Goal: Task Accomplishment & Management: Complete application form

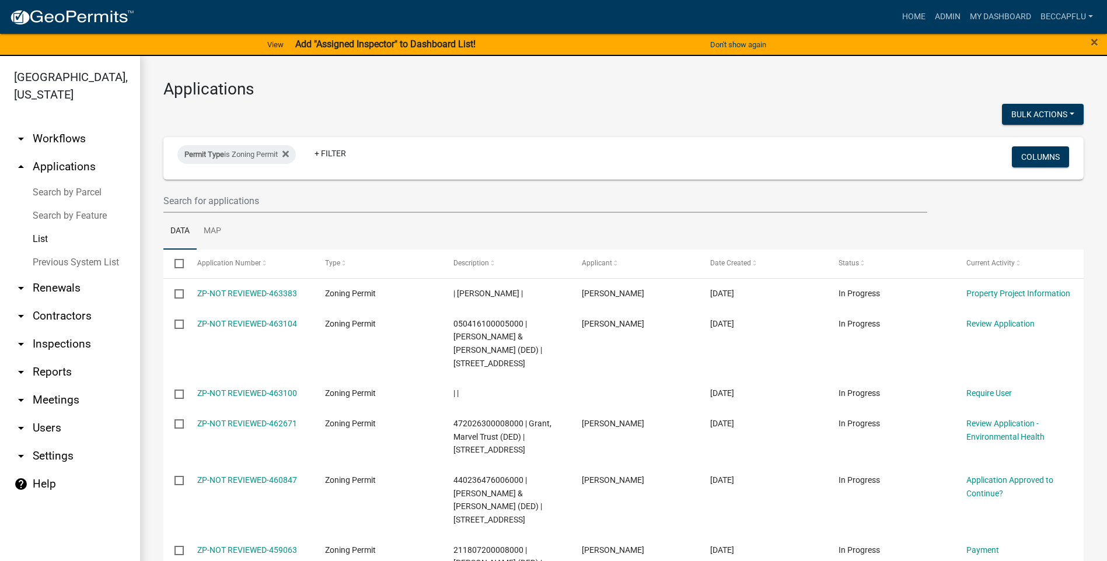
select select "3: 100"
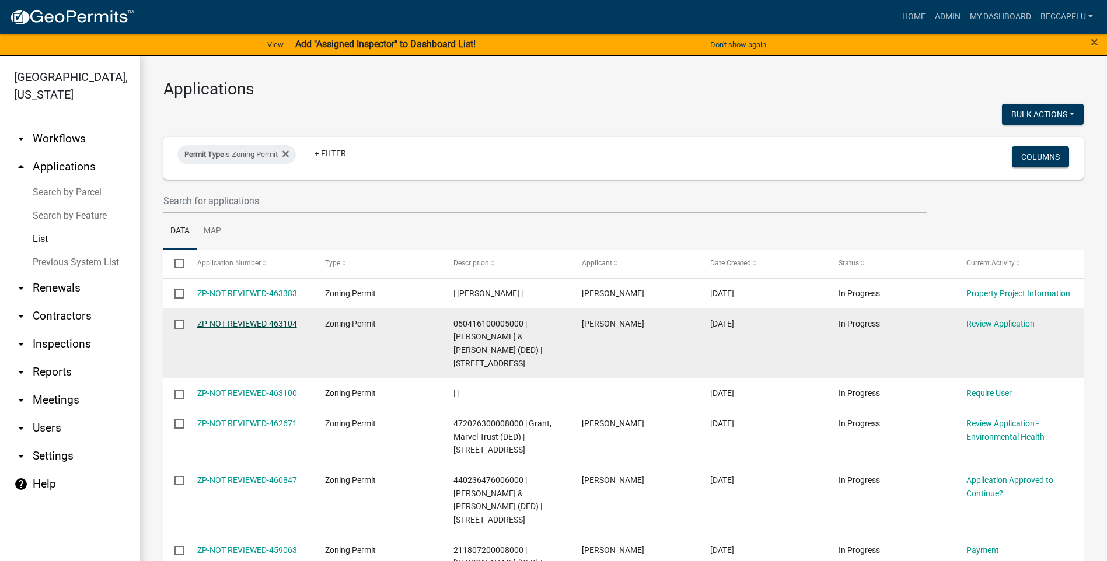
click at [241, 323] on link "ZP-NOT REVIEWED-463104" at bounding box center [247, 323] width 100 height 9
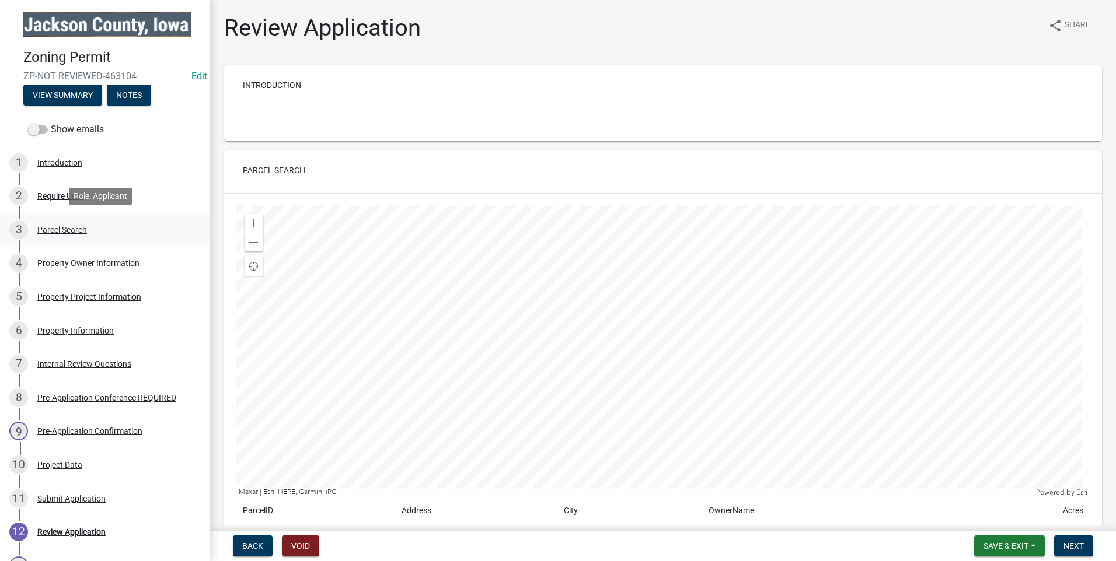
click at [67, 228] on div "Parcel Search" at bounding box center [62, 230] width 50 height 8
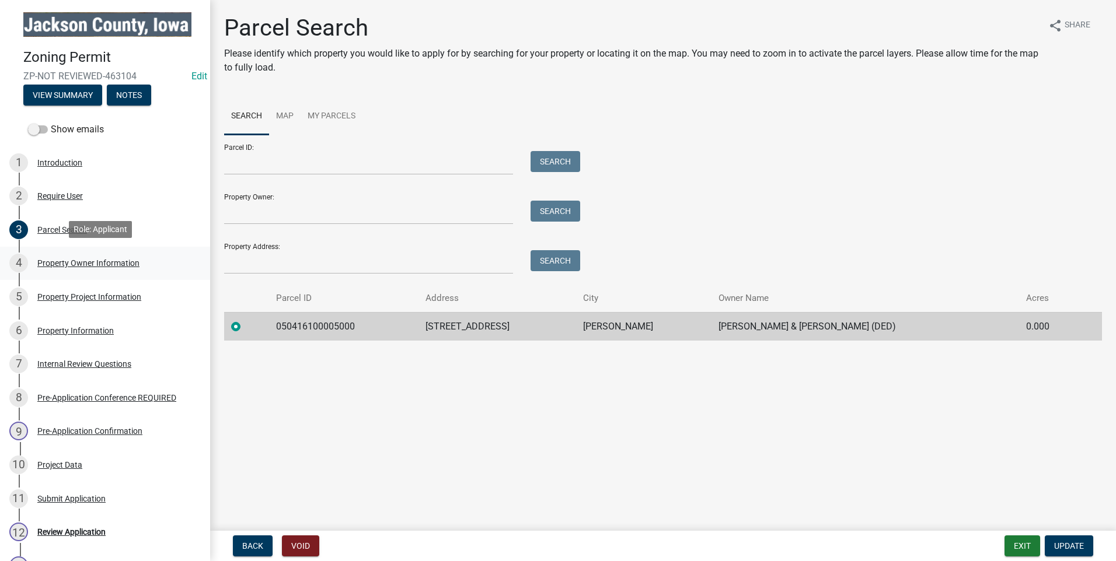
click at [82, 264] on div "Property Owner Information" at bounding box center [88, 263] width 102 height 8
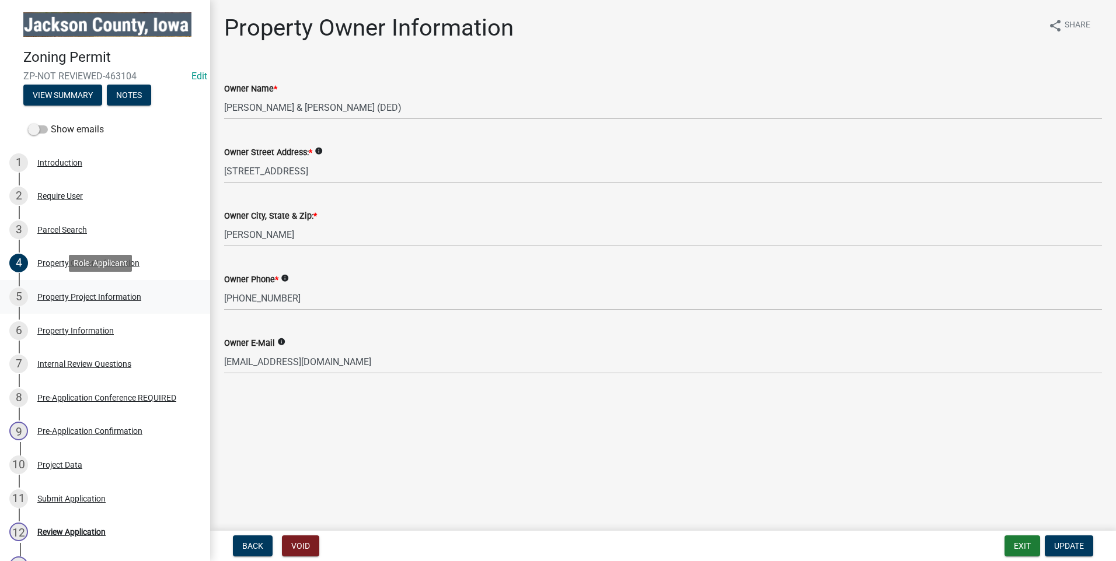
click at [96, 295] on div "Property Project Information" at bounding box center [89, 297] width 104 height 8
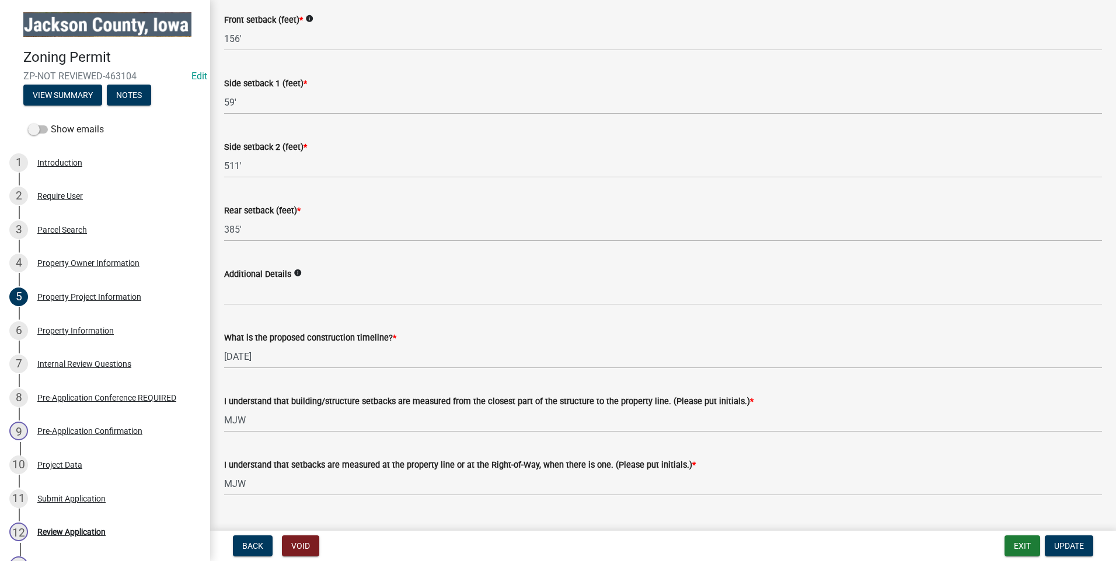
scroll to position [1799, 0]
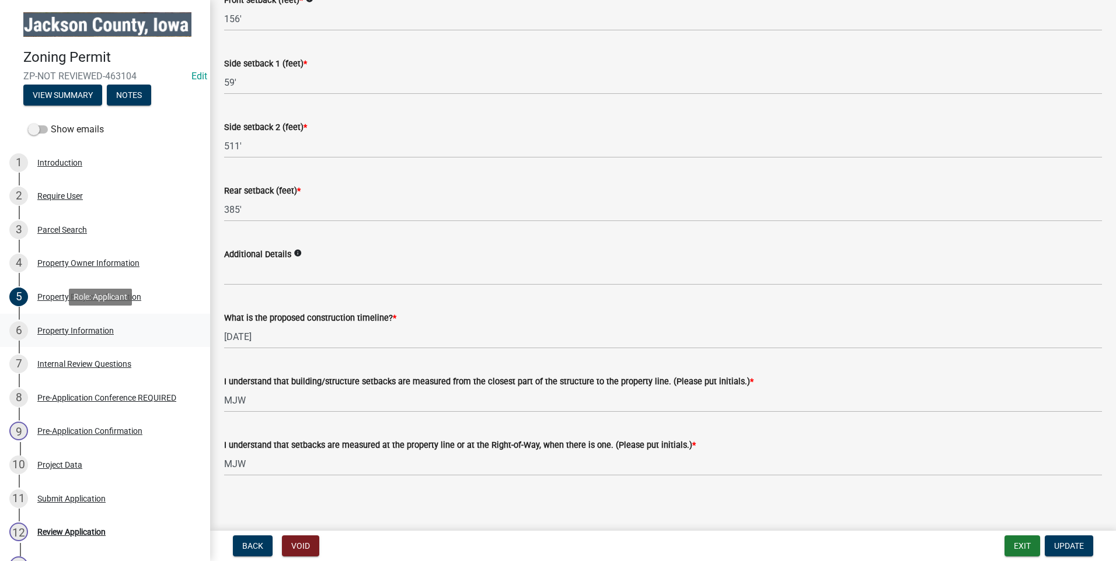
click at [86, 328] on div "Property Information" at bounding box center [75, 331] width 76 height 8
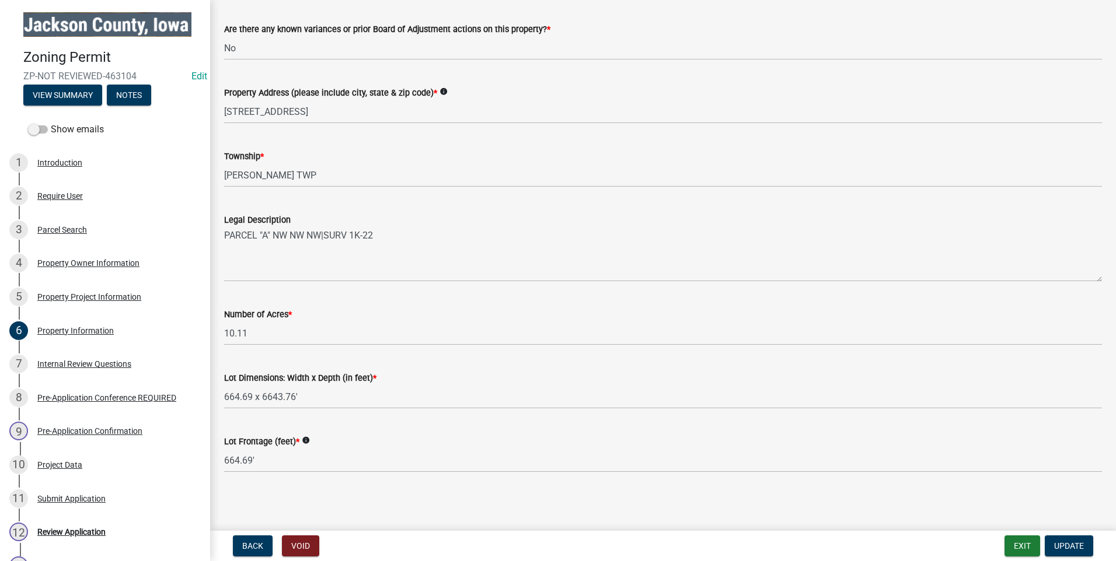
scroll to position [191, 0]
click at [98, 363] on div "Internal Review Questions" at bounding box center [84, 364] width 94 height 8
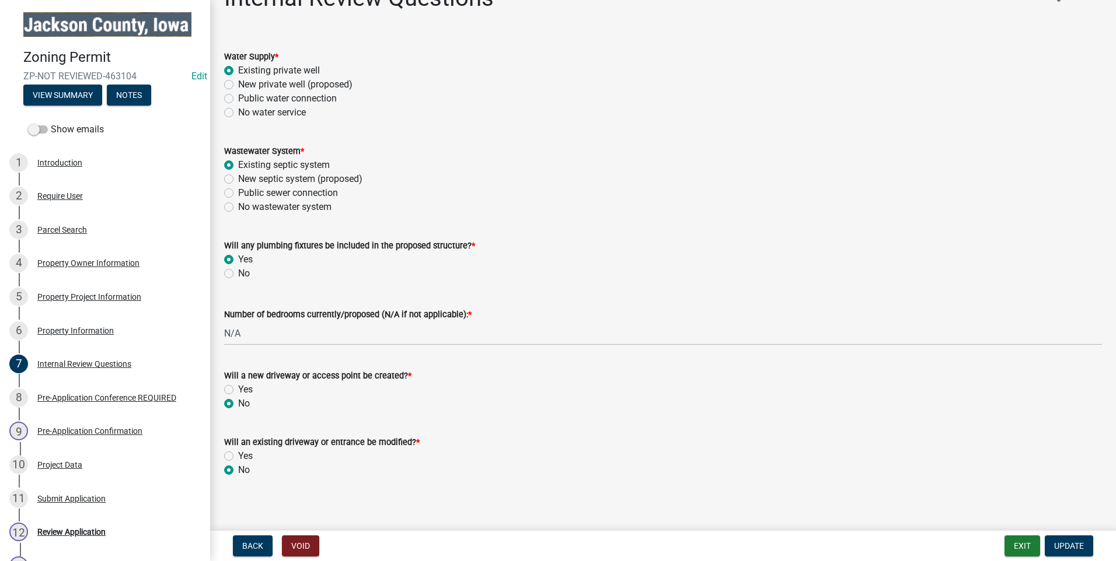
scroll to position [37, 0]
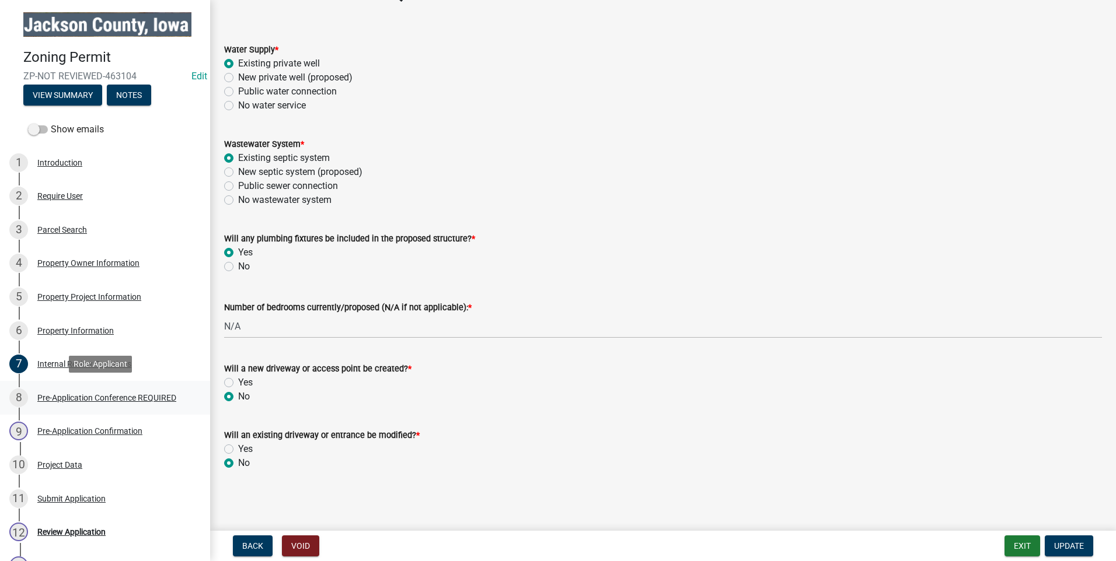
click at [89, 395] on div "Pre-Application Conference REQUIRED" at bounding box center [106, 398] width 139 height 8
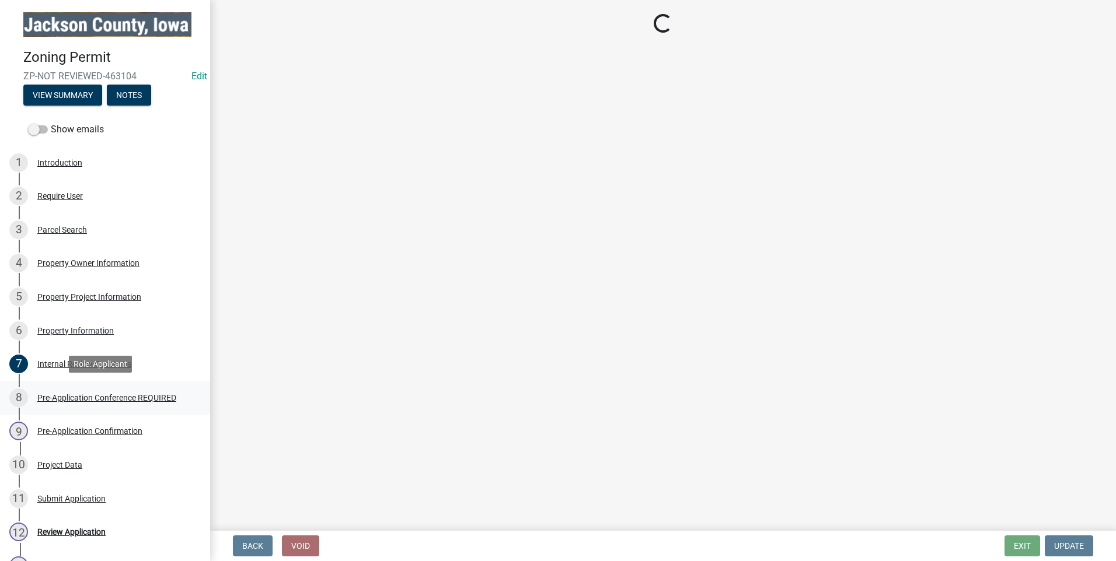
scroll to position [0, 0]
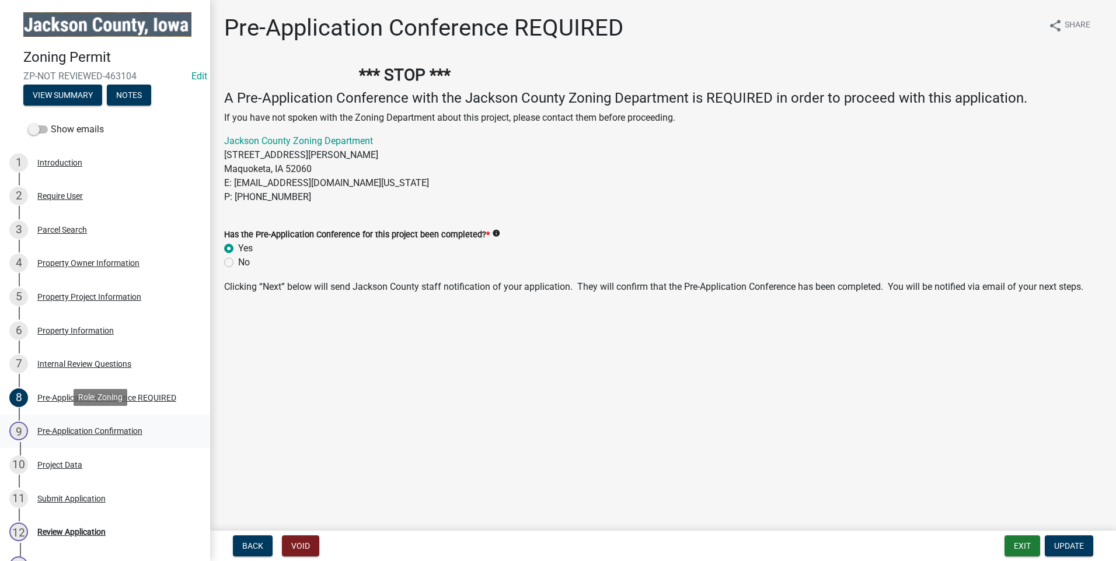
click at [81, 428] on div "Pre-Application Confirmation" at bounding box center [89, 431] width 105 height 8
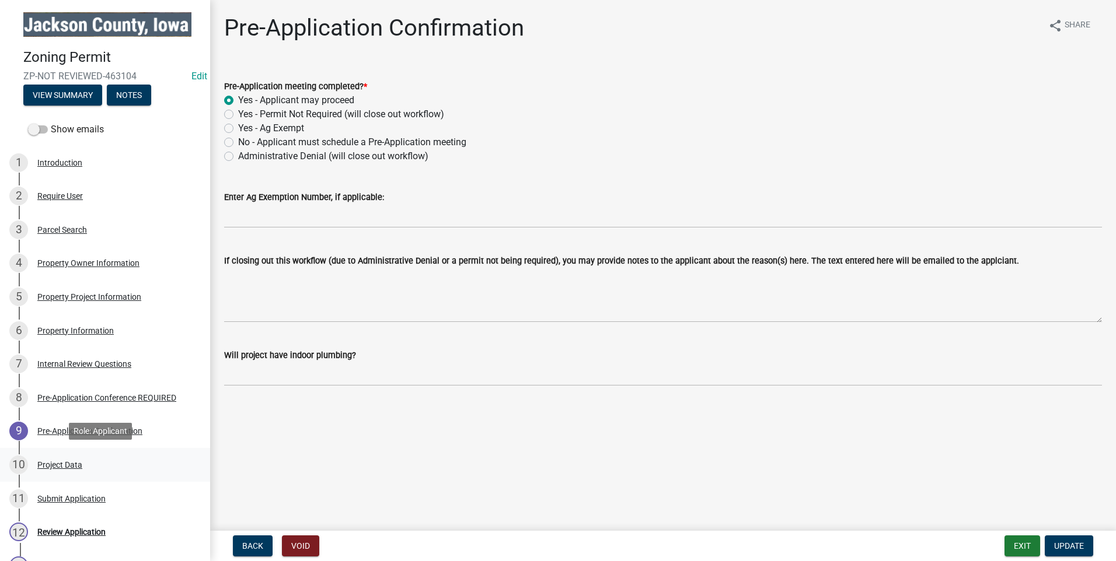
click at [56, 462] on div "Project Data" at bounding box center [59, 465] width 45 height 8
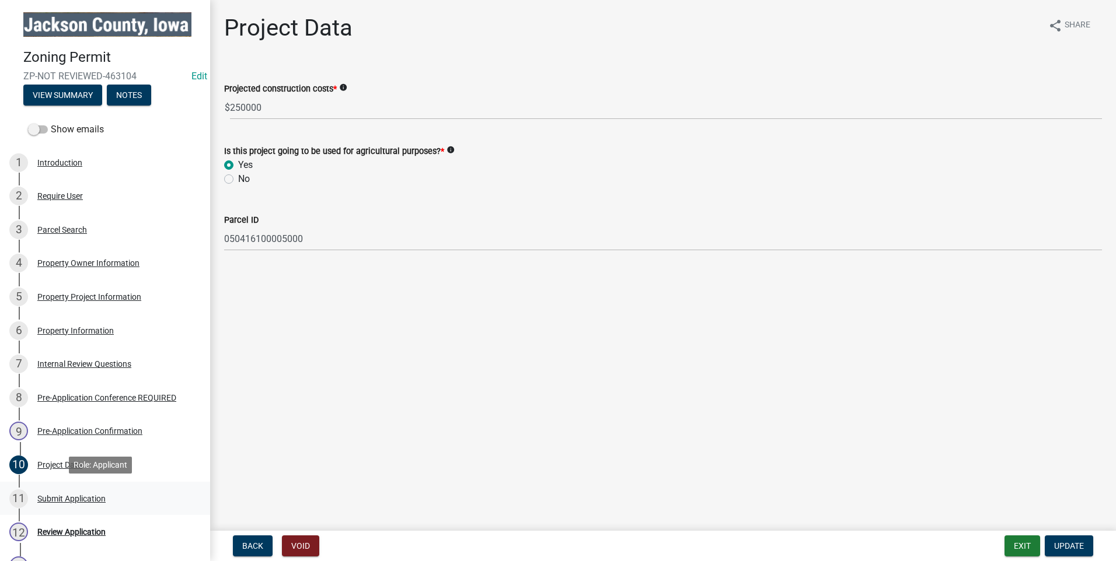
click at [75, 495] on div "Submit Application" at bounding box center [71, 499] width 68 height 8
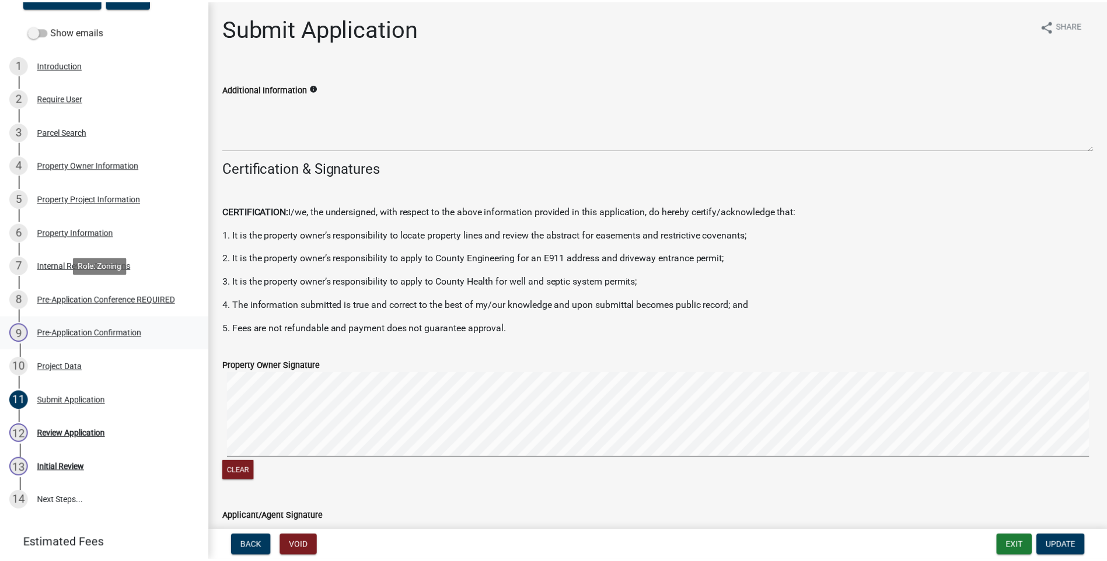
scroll to position [131, 0]
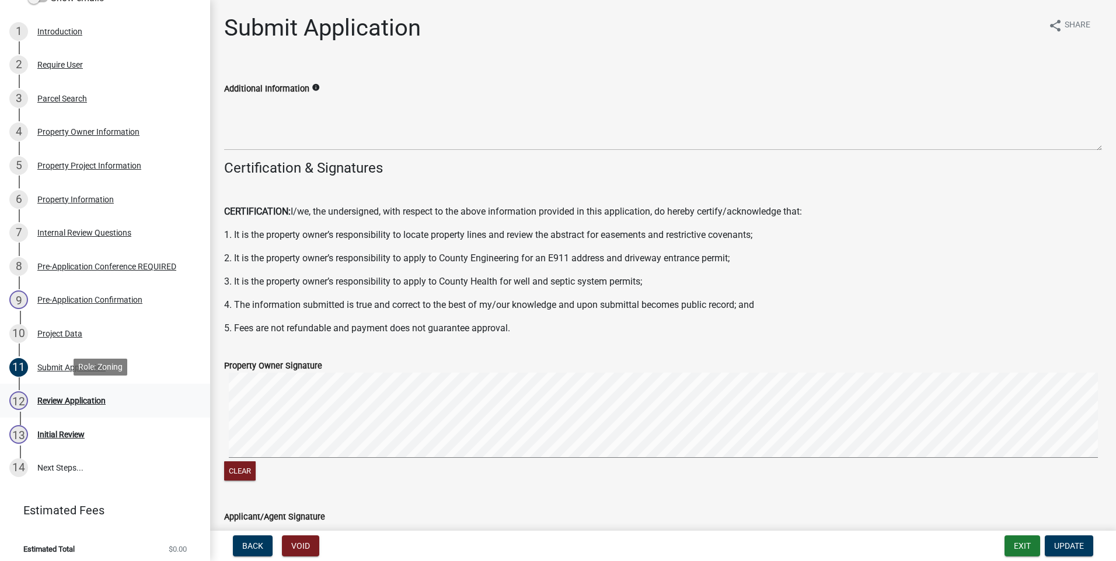
click at [78, 398] on div "Review Application" at bounding box center [71, 401] width 68 height 8
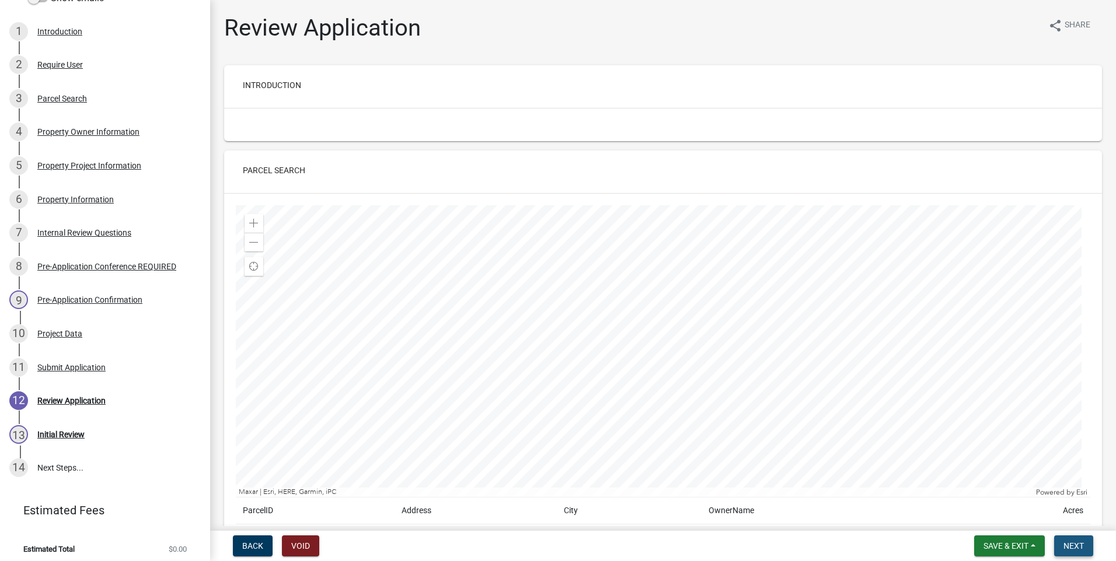
click at [1071, 546] on span "Next" at bounding box center [1073, 545] width 20 height 9
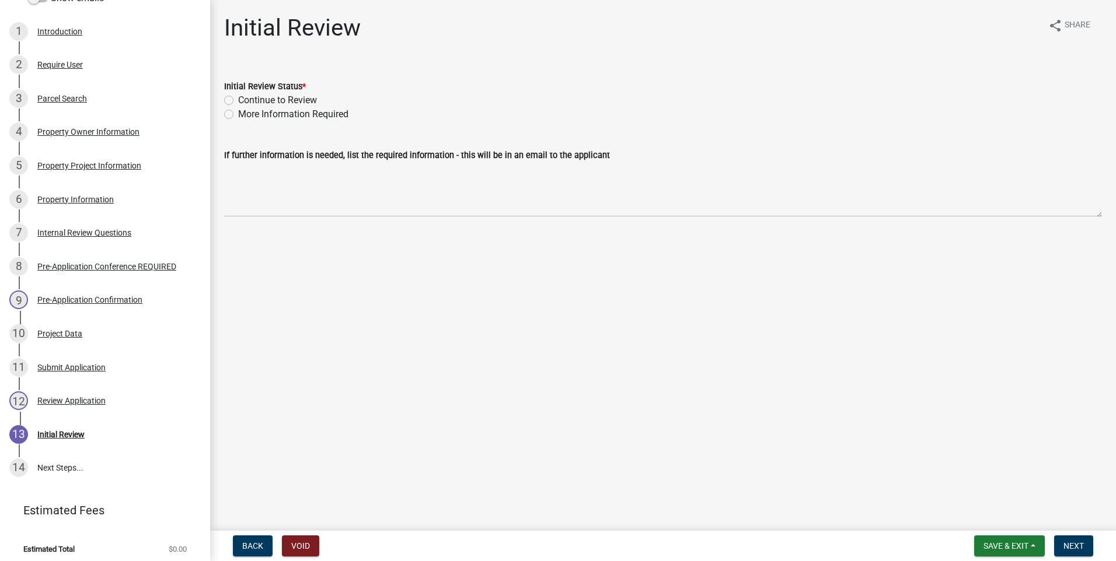
click at [238, 99] on label "Continue to Review" at bounding box center [277, 100] width 79 height 14
click at [238, 99] on input "Continue to Review" at bounding box center [242, 97] width 8 height 8
radio input "true"
click at [1078, 540] on button "Next" at bounding box center [1073, 546] width 39 height 21
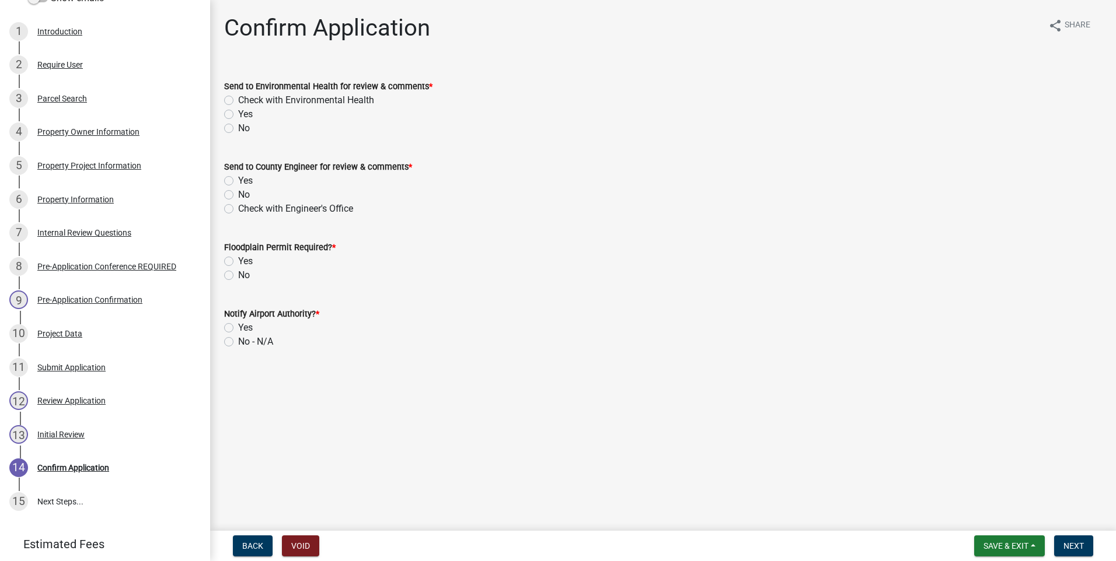
click at [238, 102] on label "Check with Environmental Health" at bounding box center [306, 100] width 136 height 14
click at [238, 101] on input "Check with Environmental Health" at bounding box center [242, 97] width 8 height 8
radio input "true"
click at [238, 208] on label "Check with Engineer's Office" at bounding box center [295, 209] width 115 height 14
click at [238, 208] on input "Check with Engineer's Office" at bounding box center [242, 206] width 8 height 8
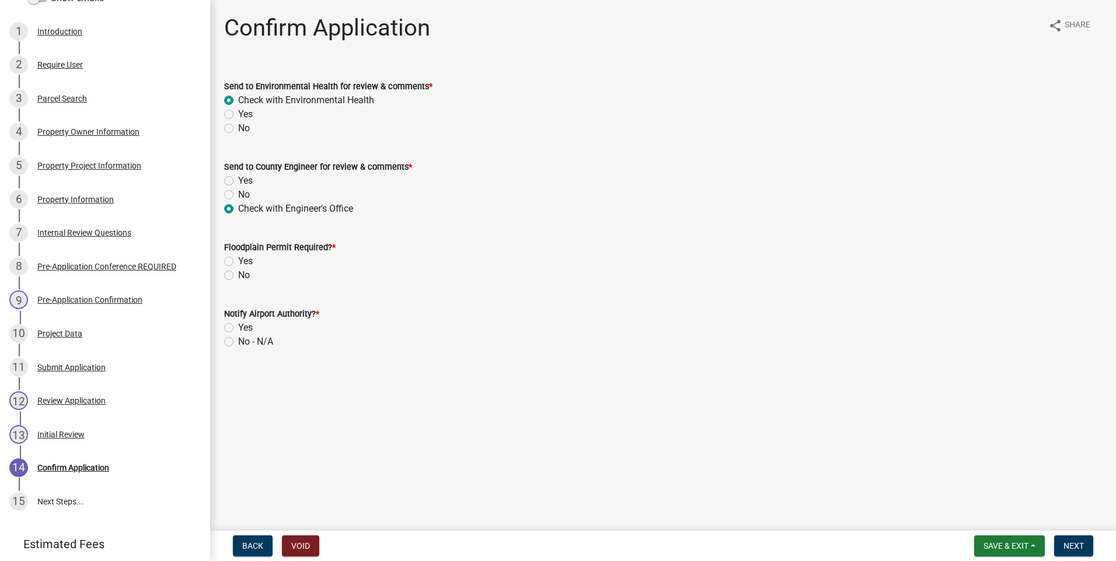
radio input "true"
click at [238, 275] on label "No" at bounding box center [244, 275] width 12 height 14
click at [238, 275] on input "No" at bounding box center [242, 272] width 8 height 8
radio input "true"
click at [238, 343] on label "No - N/A" at bounding box center [255, 342] width 35 height 14
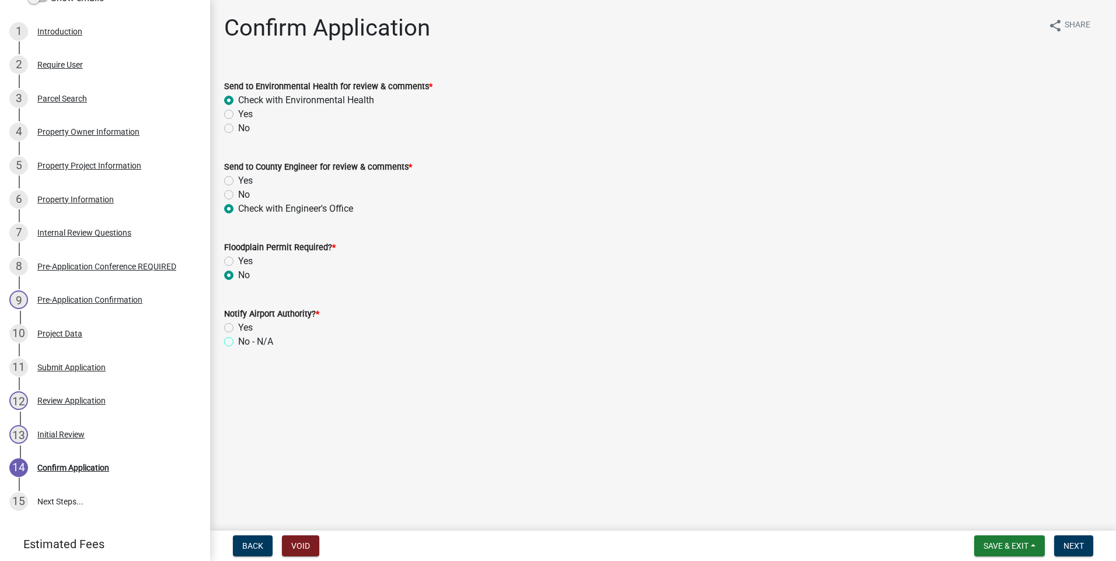
click at [238, 343] on input "No - N/A" at bounding box center [242, 339] width 8 height 8
radio input "true"
click at [1073, 544] on span "Next" at bounding box center [1073, 545] width 20 height 9
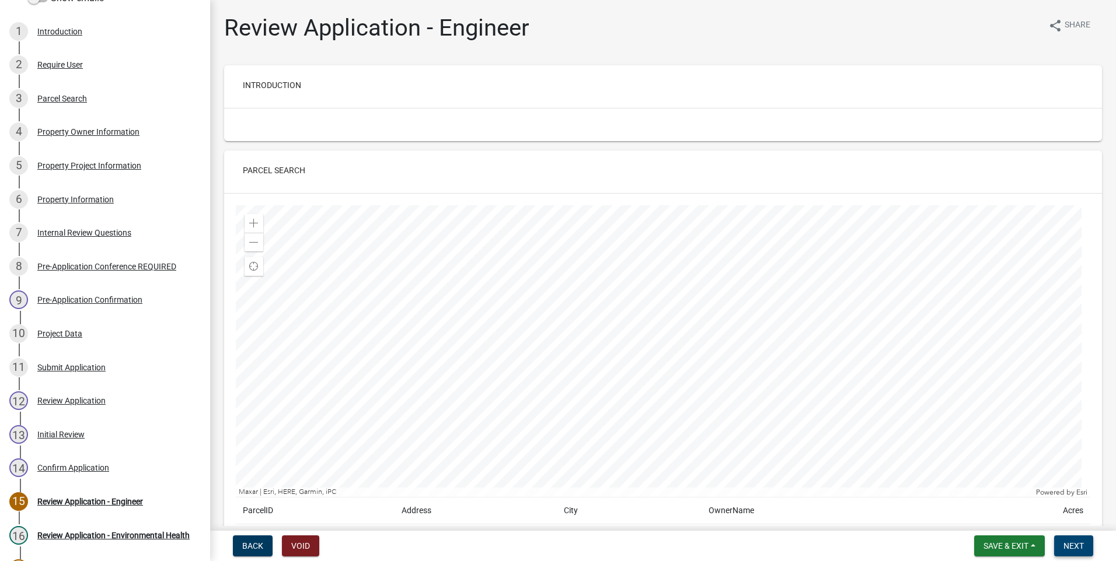
click at [1073, 544] on span "Next" at bounding box center [1073, 545] width 20 height 9
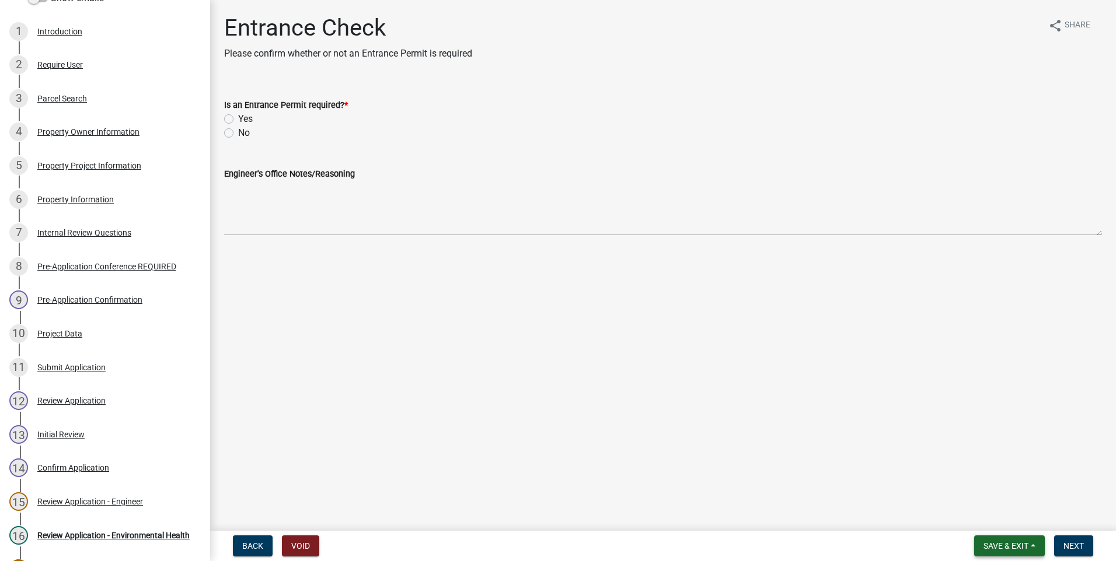
click at [1018, 543] on span "Save & Exit" at bounding box center [1005, 545] width 45 height 9
click at [1001, 519] on button "Save & Exit" at bounding box center [997, 516] width 93 height 28
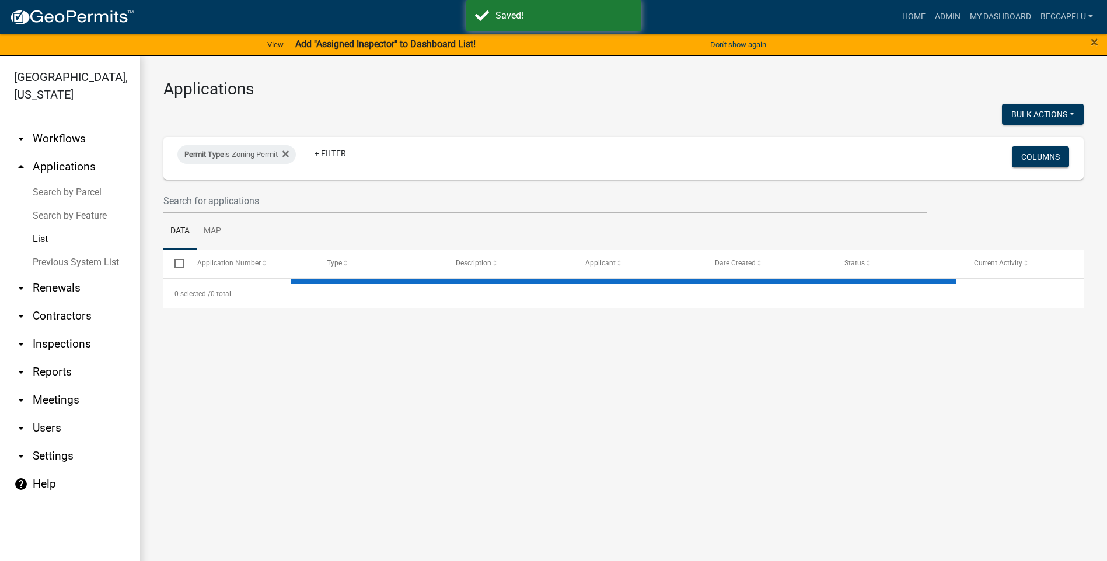
select select "3: 100"
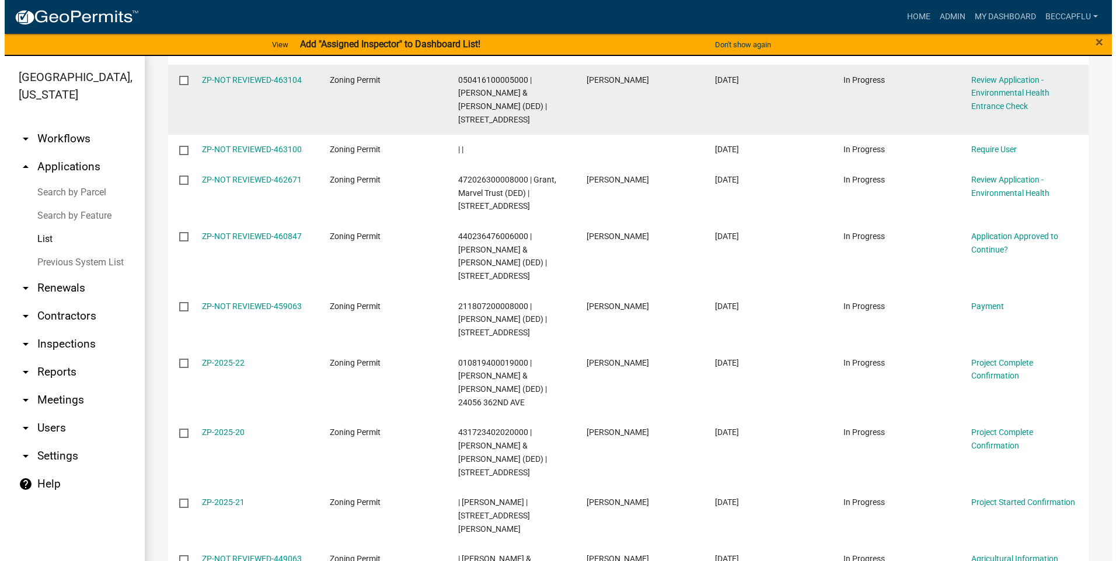
scroll to position [248, 0]
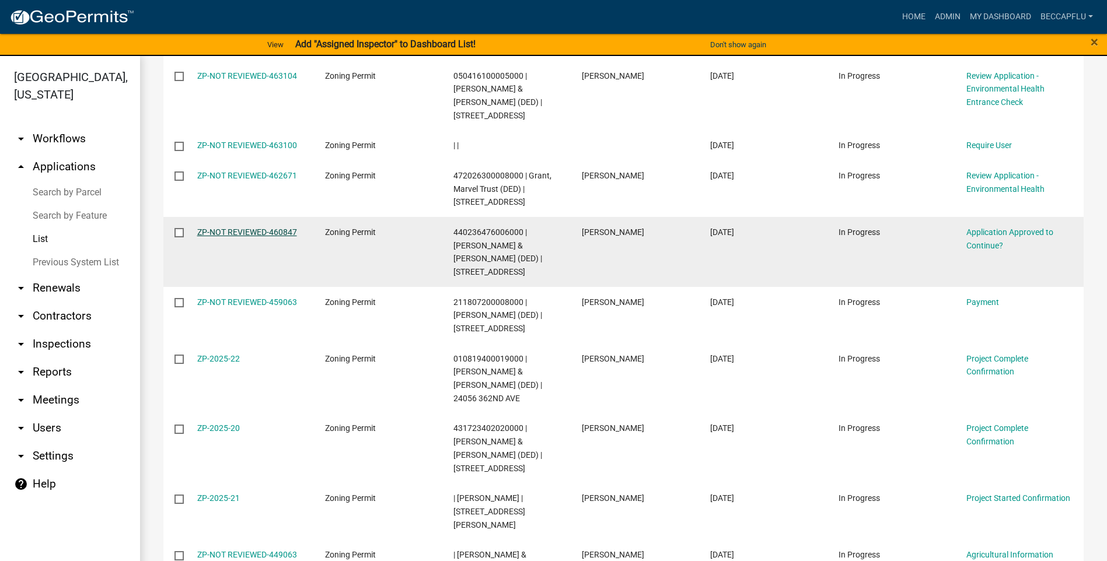
click at [230, 233] on link "ZP-NOT REVIEWED-460847" at bounding box center [247, 232] width 100 height 9
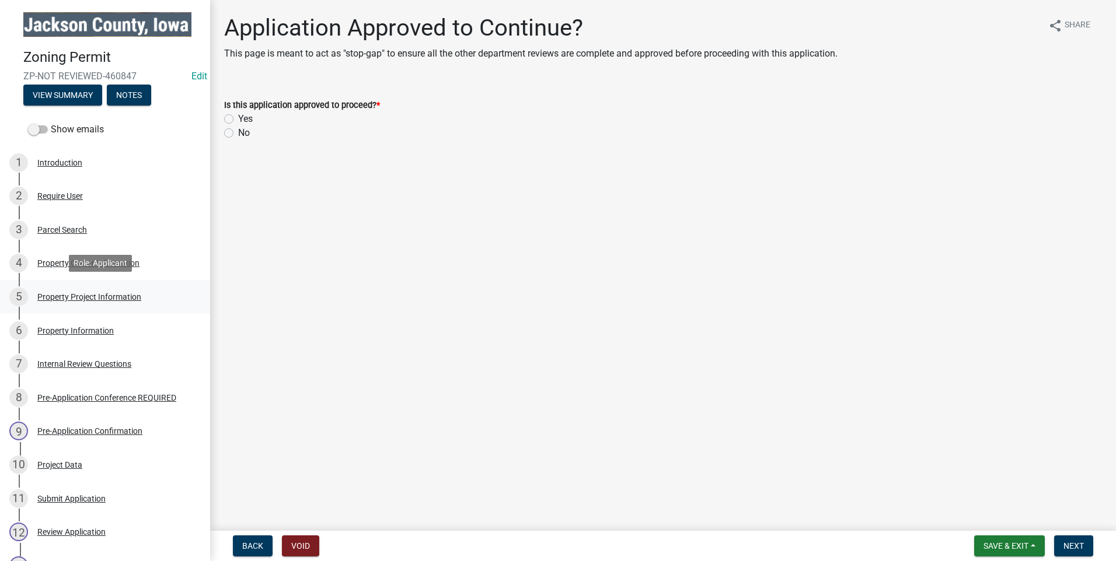
click at [65, 293] on div "Property Project Information" at bounding box center [89, 297] width 104 height 8
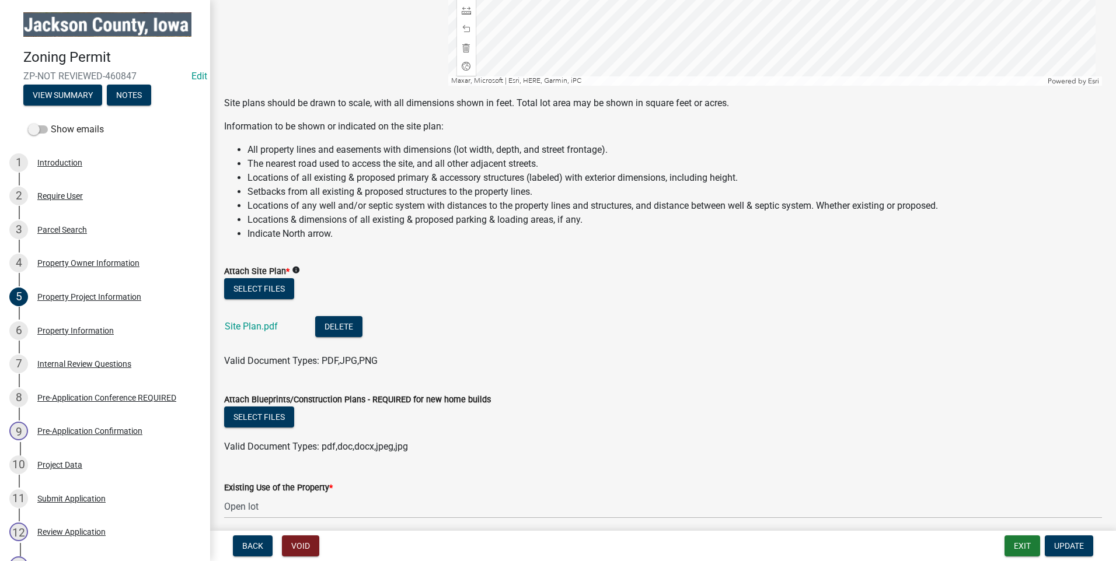
scroll to position [984, 0]
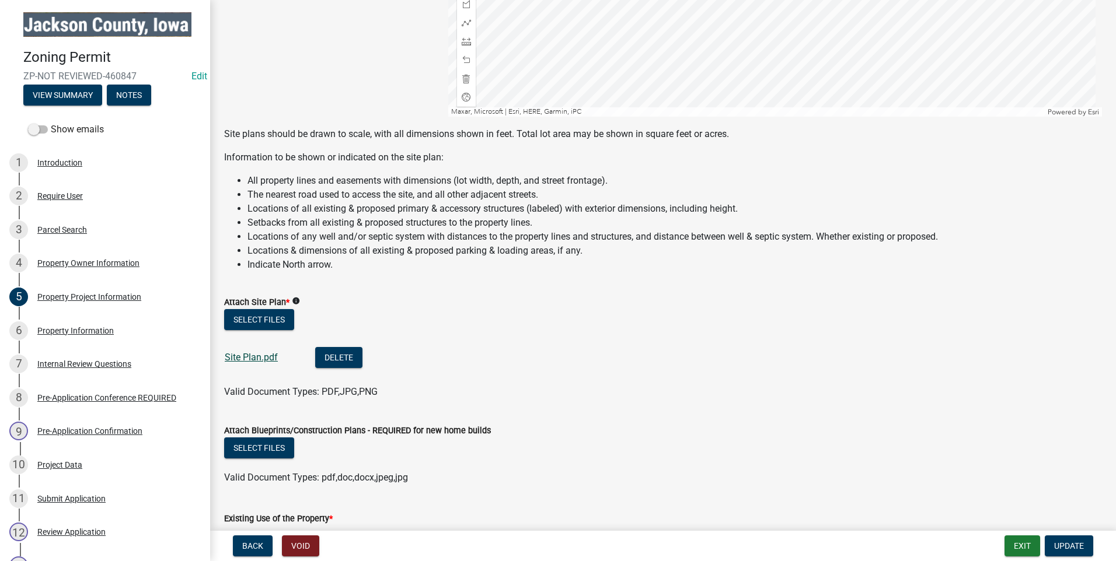
click at [268, 352] on link "Site Plan.pdf" at bounding box center [251, 357] width 53 height 11
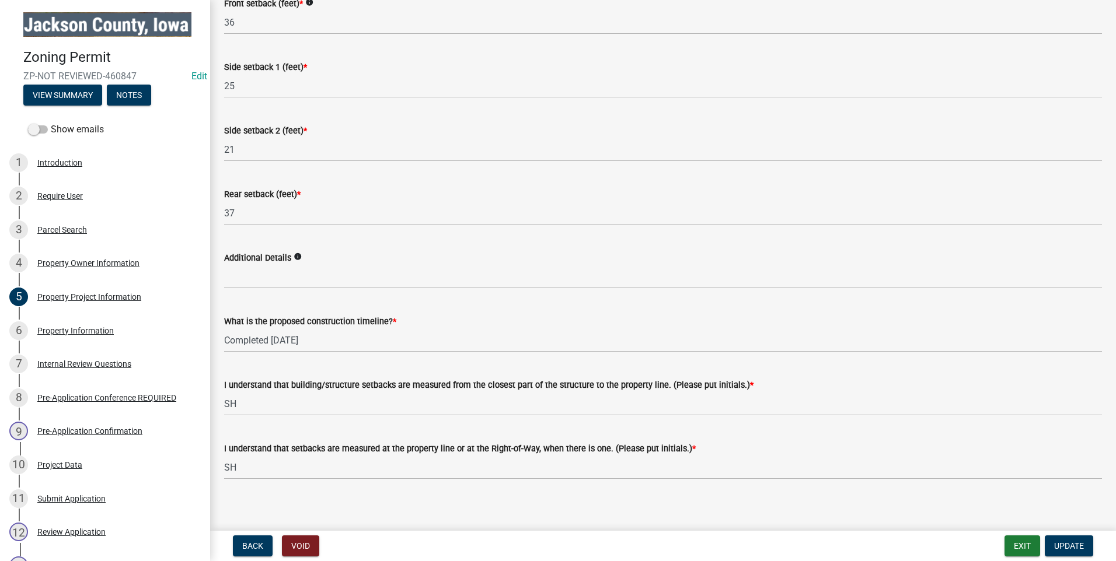
scroll to position [1757, 0]
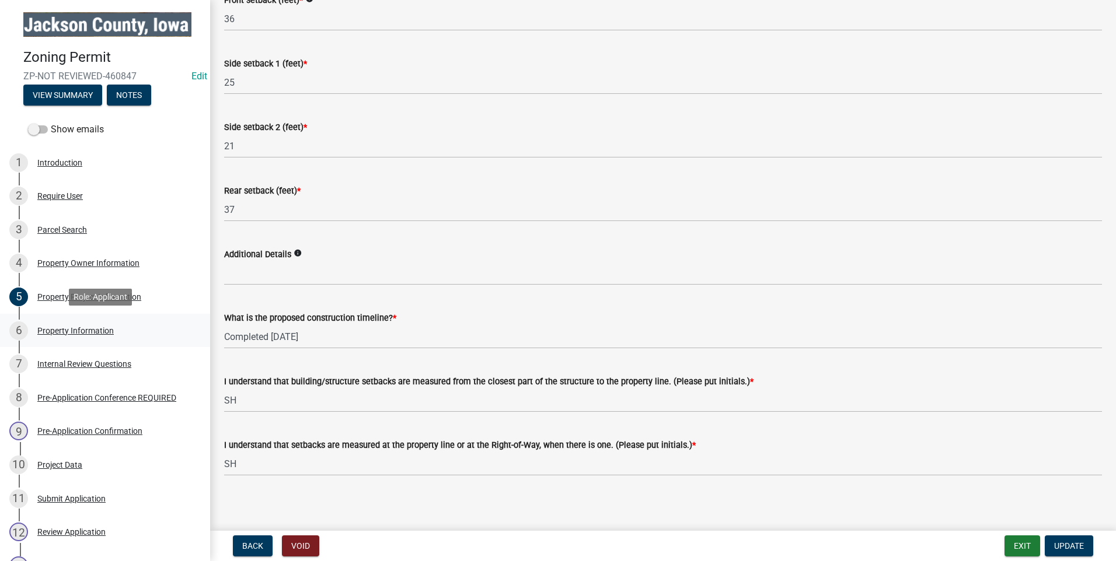
click at [83, 329] on div "Property Information" at bounding box center [75, 331] width 76 height 8
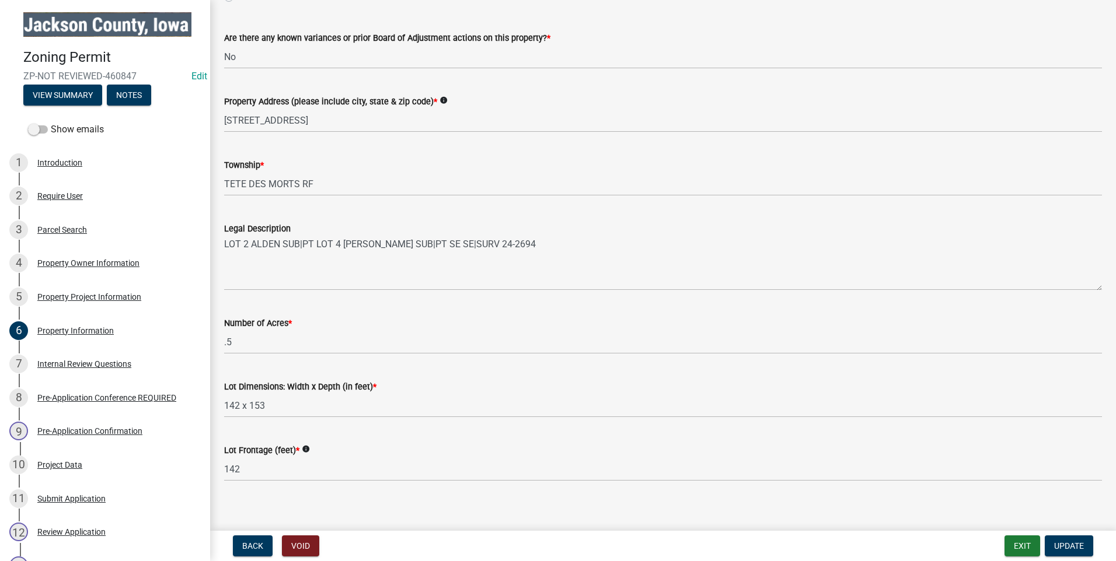
scroll to position [191, 0]
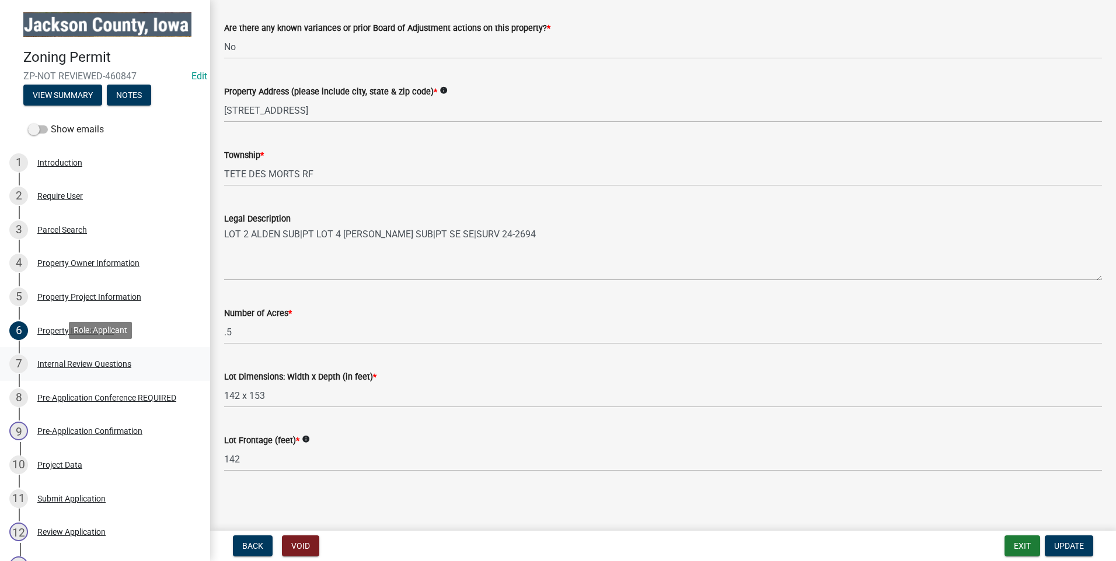
click at [92, 364] on div "Internal Review Questions" at bounding box center [84, 364] width 94 height 8
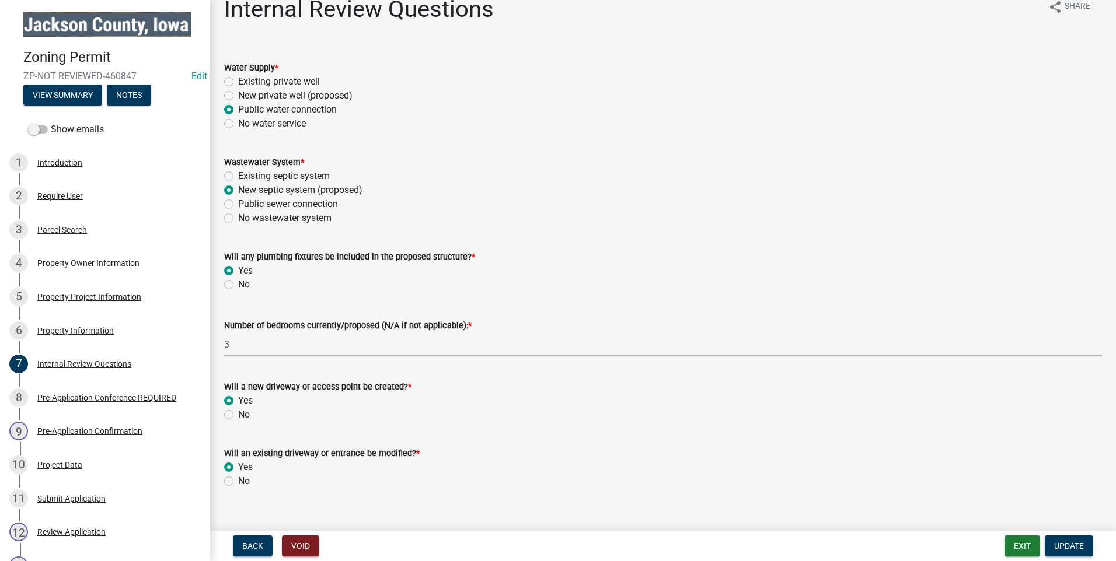
scroll to position [37, 0]
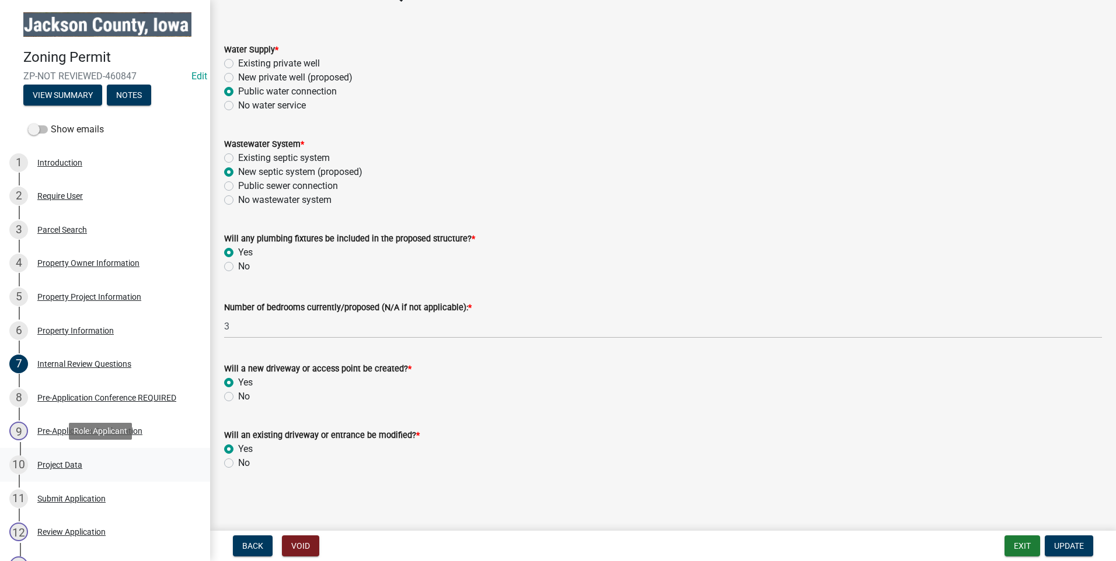
click at [62, 465] on div "Project Data" at bounding box center [59, 465] width 45 height 8
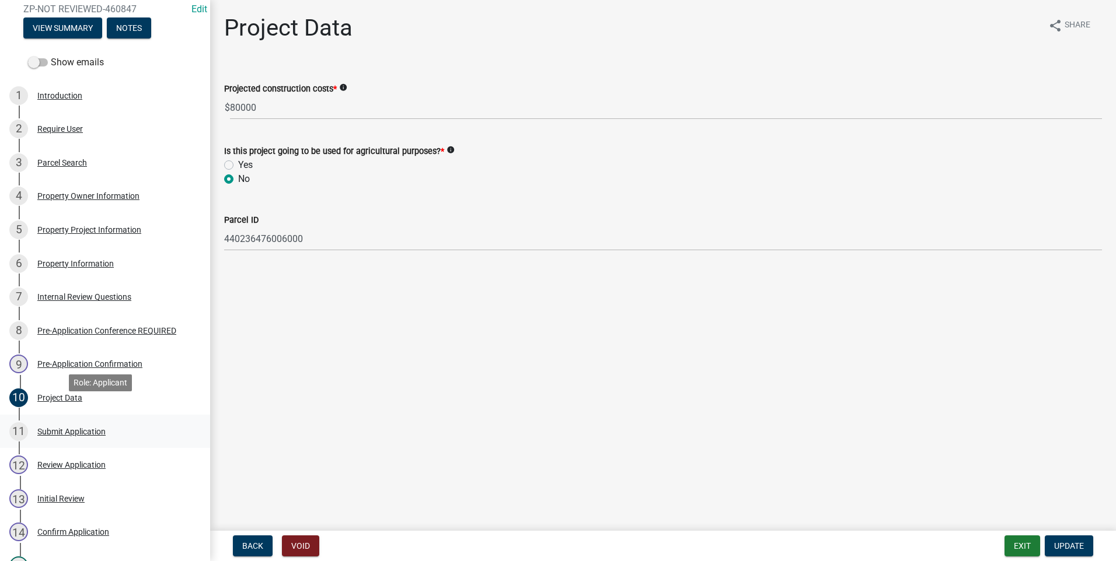
scroll to position [117, 0]
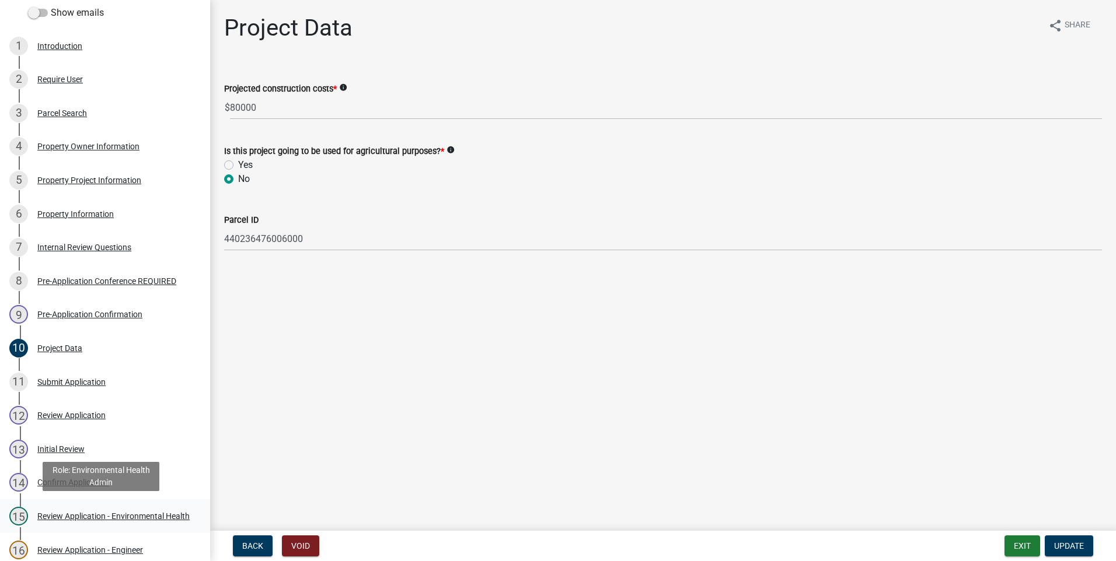
click at [93, 512] on div "Review Application - Environmental Health" at bounding box center [113, 516] width 152 height 8
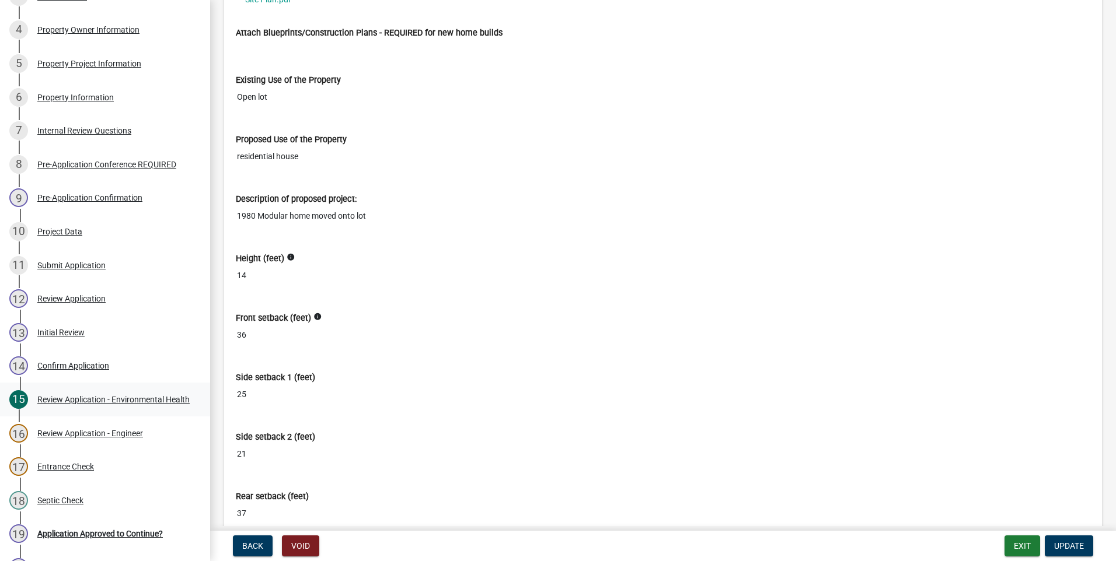
scroll to position [1590, 0]
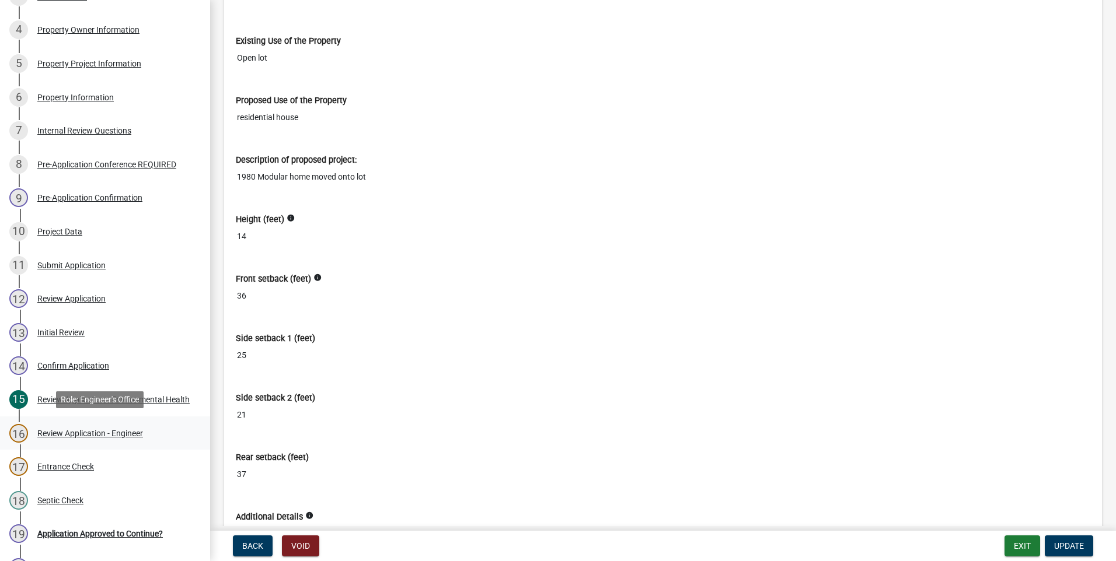
click at [113, 429] on div "Review Application - Engineer" at bounding box center [90, 433] width 106 height 8
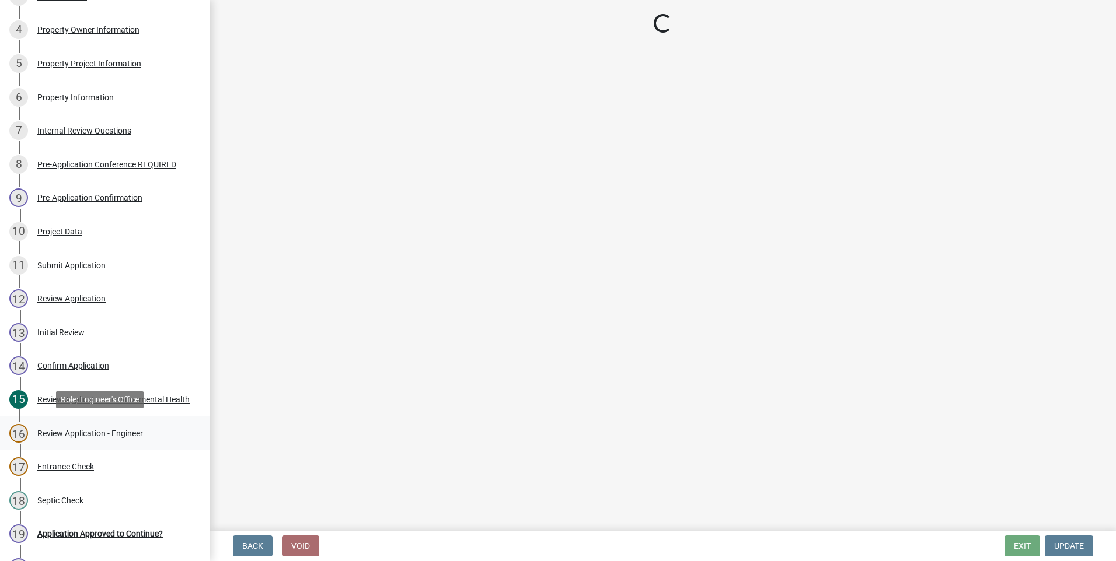
scroll to position [0, 0]
click at [59, 466] on div "Entrance Check" at bounding box center [65, 467] width 57 height 8
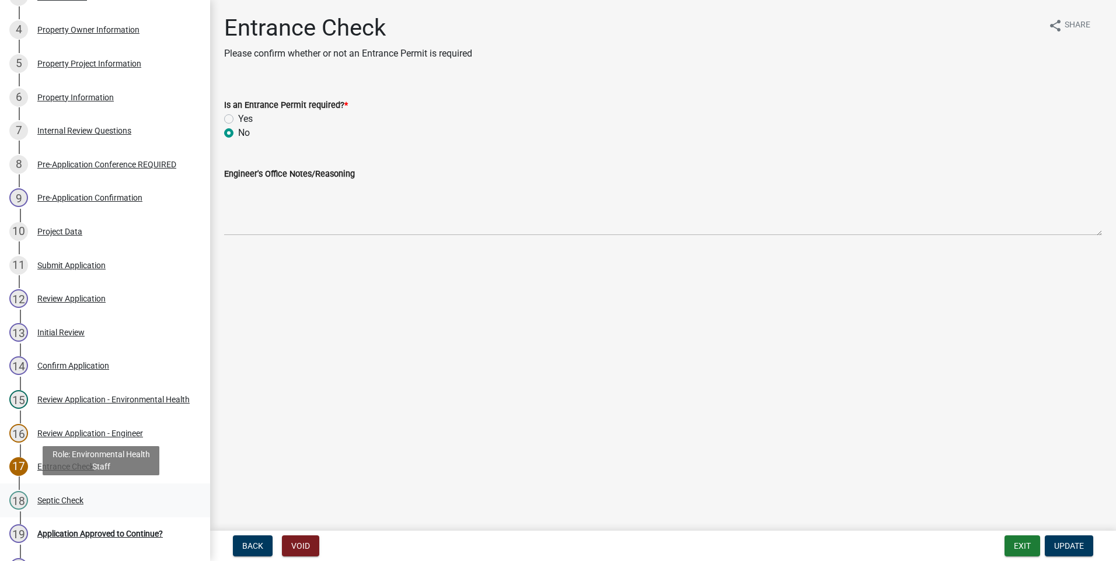
click at [48, 498] on div "Septic Check" at bounding box center [60, 501] width 46 height 8
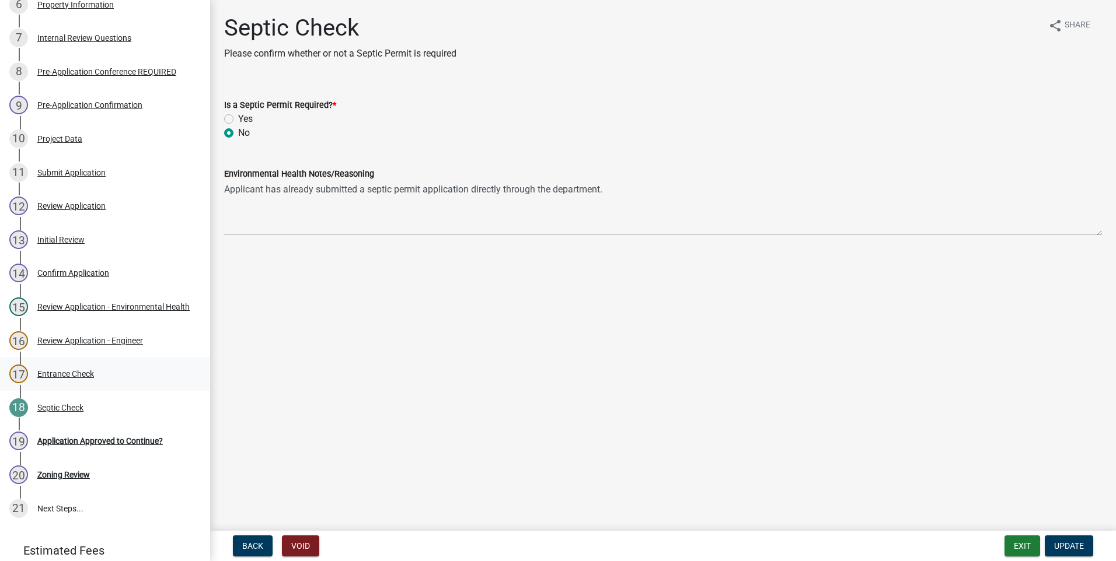
scroll to position [336, 0]
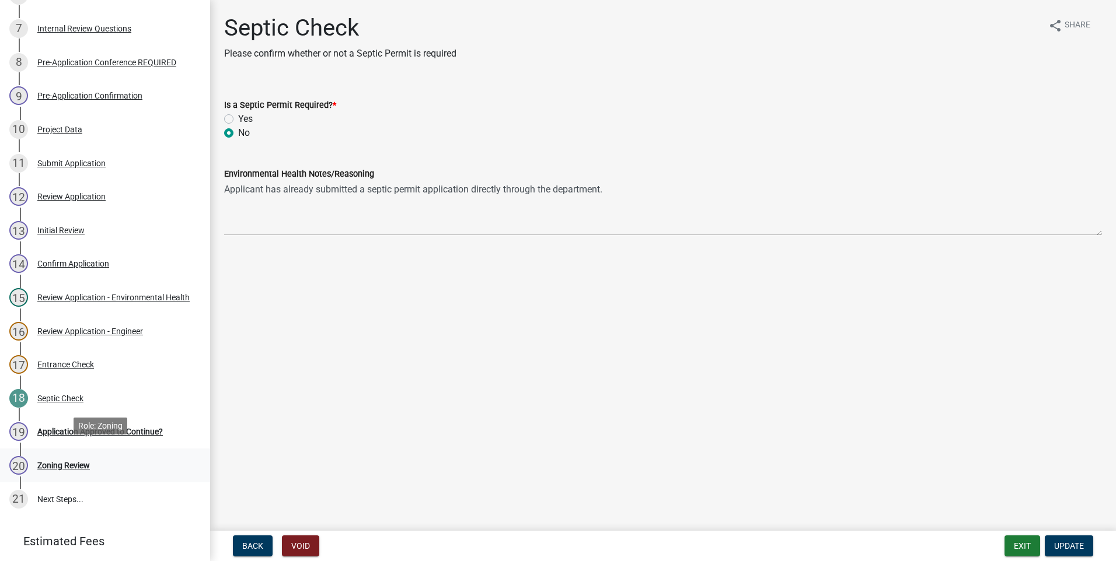
click at [82, 464] on div "20 Zoning Review" at bounding box center [100, 465] width 182 height 19
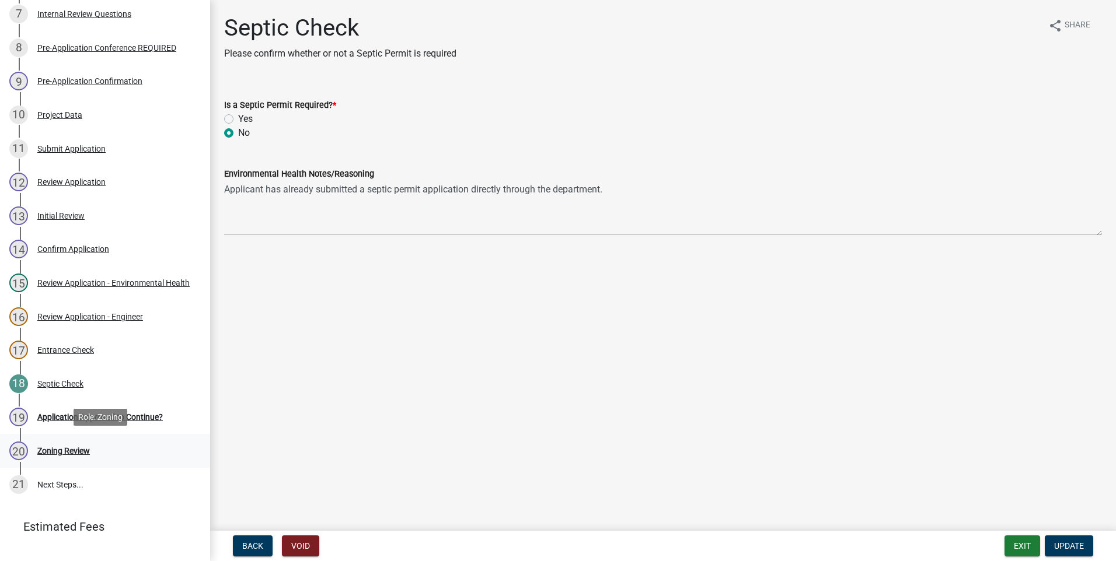
click at [62, 448] on div "Zoning Review" at bounding box center [63, 451] width 53 height 8
click at [1016, 547] on button "Exit" at bounding box center [1022, 546] width 36 height 21
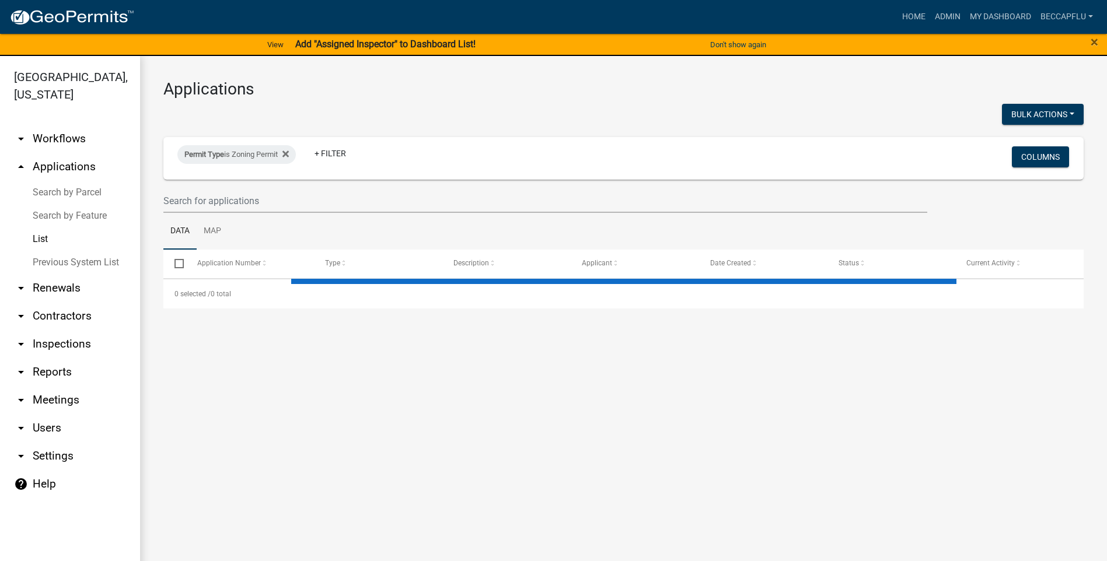
select select "3: 100"
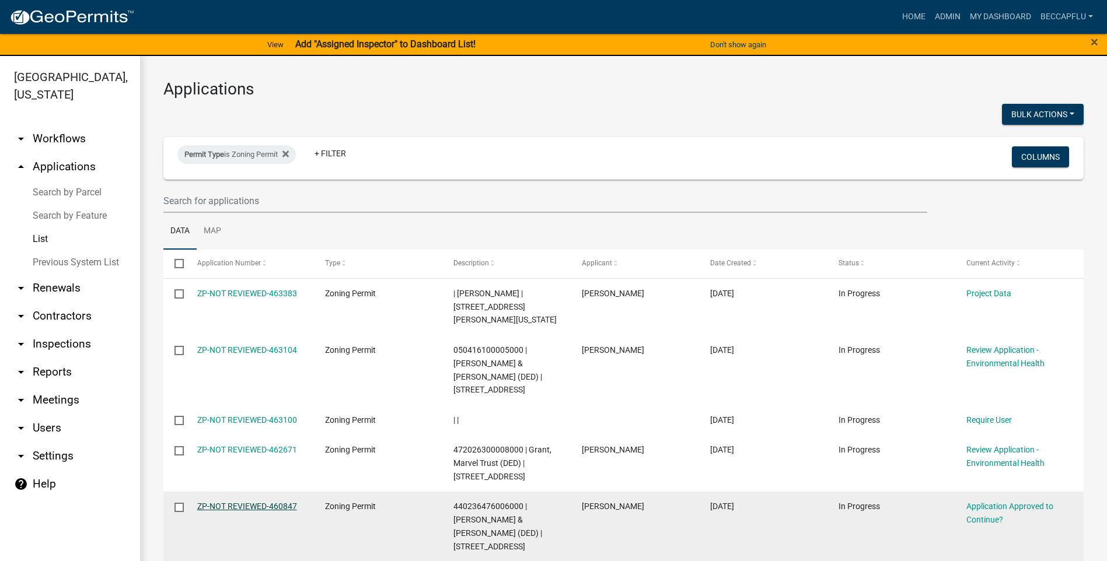
click at [261, 502] on link "ZP-NOT REVIEWED-460847" at bounding box center [247, 506] width 100 height 9
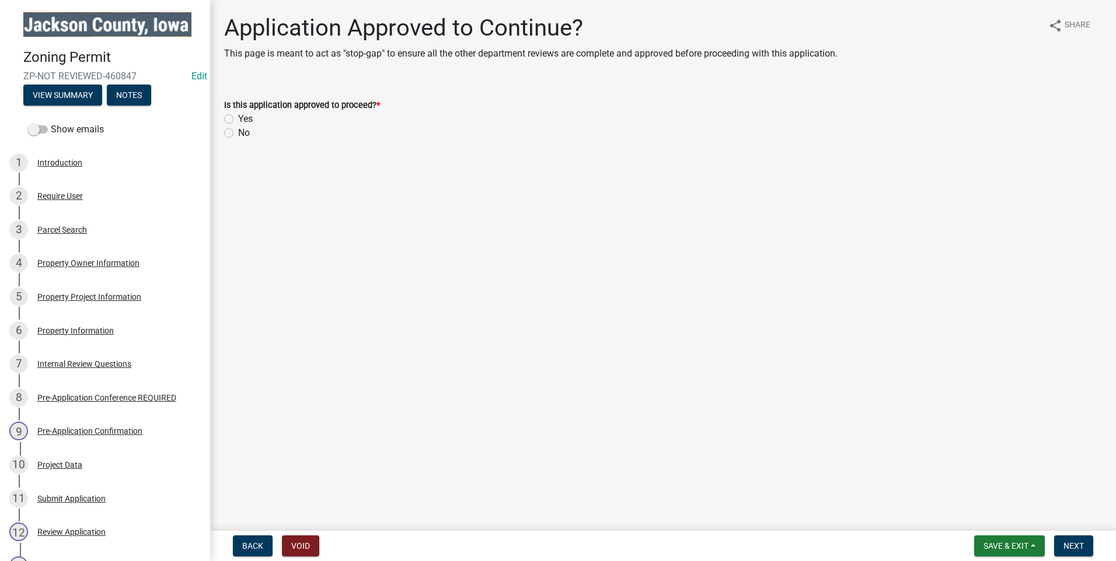
click at [238, 118] on label "Yes" at bounding box center [245, 119] width 15 height 14
click at [238, 118] on input "Yes" at bounding box center [242, 116] width 8 height 8
radio input "true"
click at [1075, 547] on span "Next" at bounding box center [1073, 545] width 20 height 9
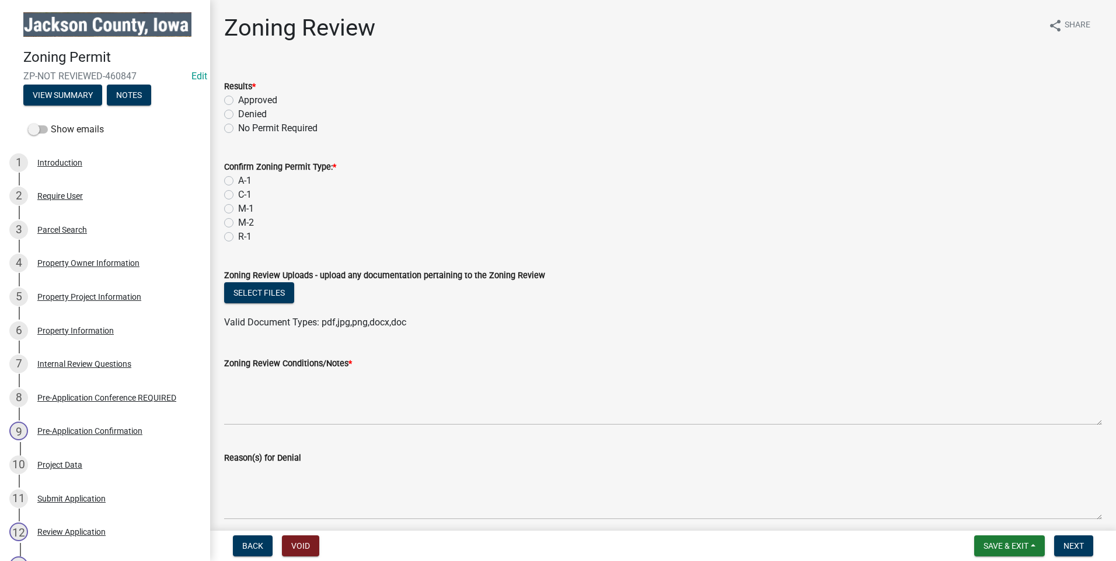
click at [238, 98] on label "Approved" at bounding box center [257, 100] width 39 height 14
click at [238, 98] on input "Approved" at bounding box center [242, 97] width 8 height 8
radio input "true"
click at [238, 237] on label "R-1" at bounding box center [244, 237] width 13 height 14
click at [238, 237] on input "R-1" at bounding box center [242, 234] width 8 height 8
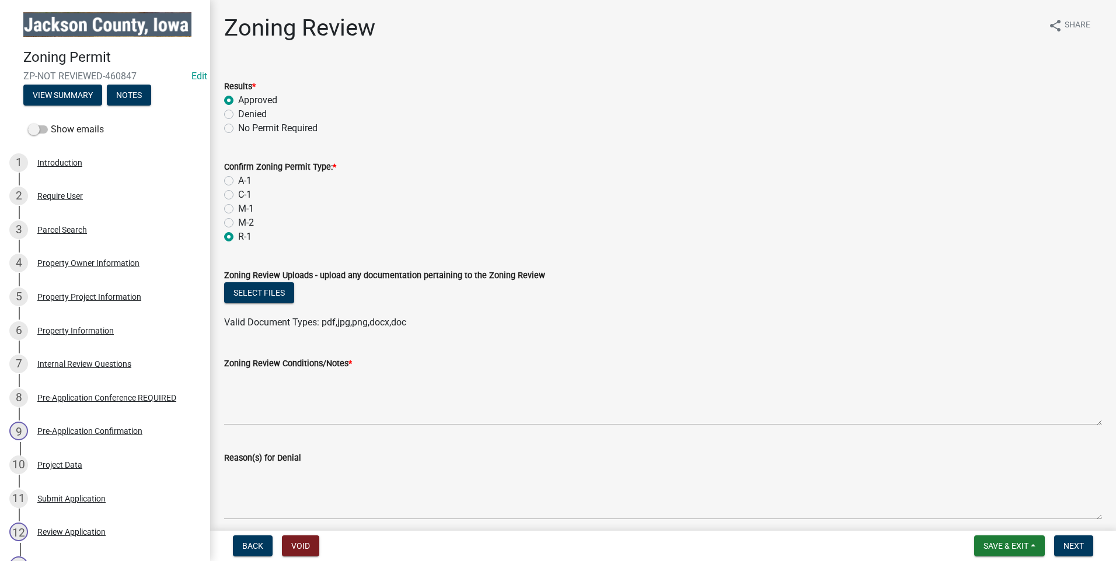
radio input "true"
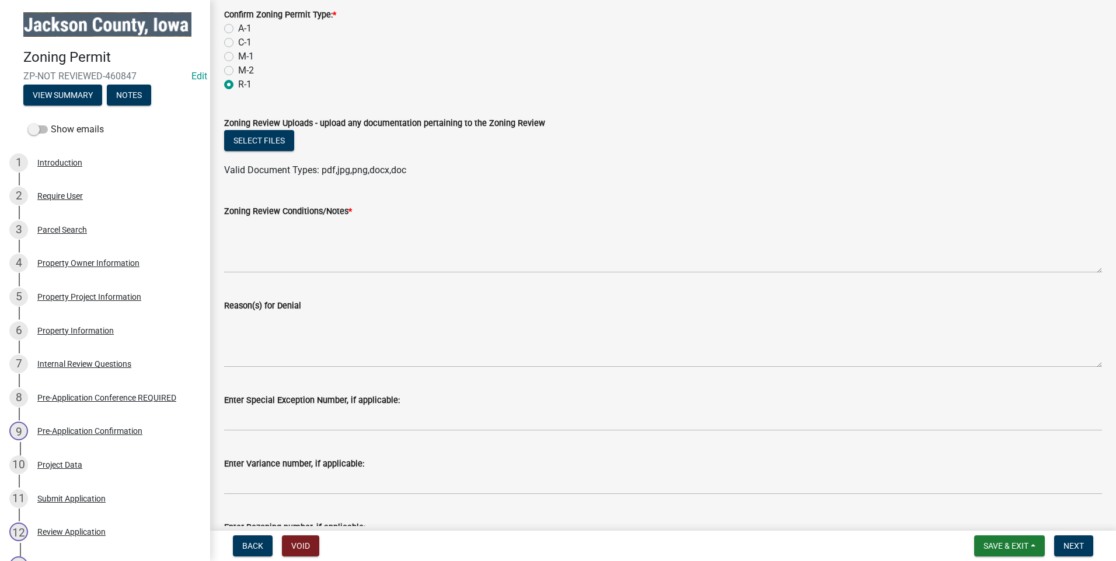
scroll to position [175, 0]
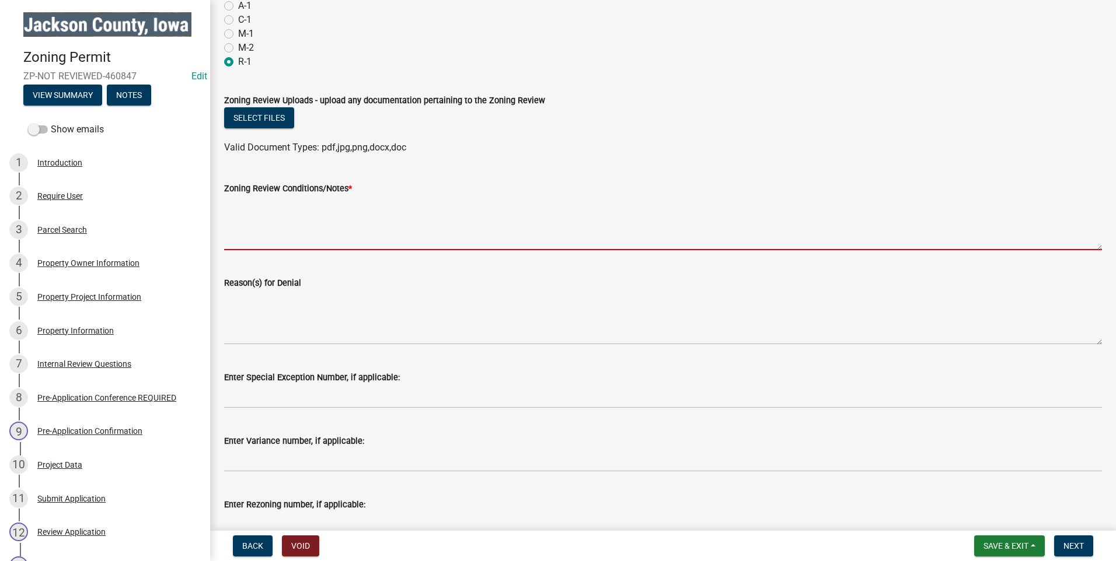
click at [284, 230] on textarea "Zoning Review Conditions/Notes *" at bounding box center [663, 222] width 878 height 55
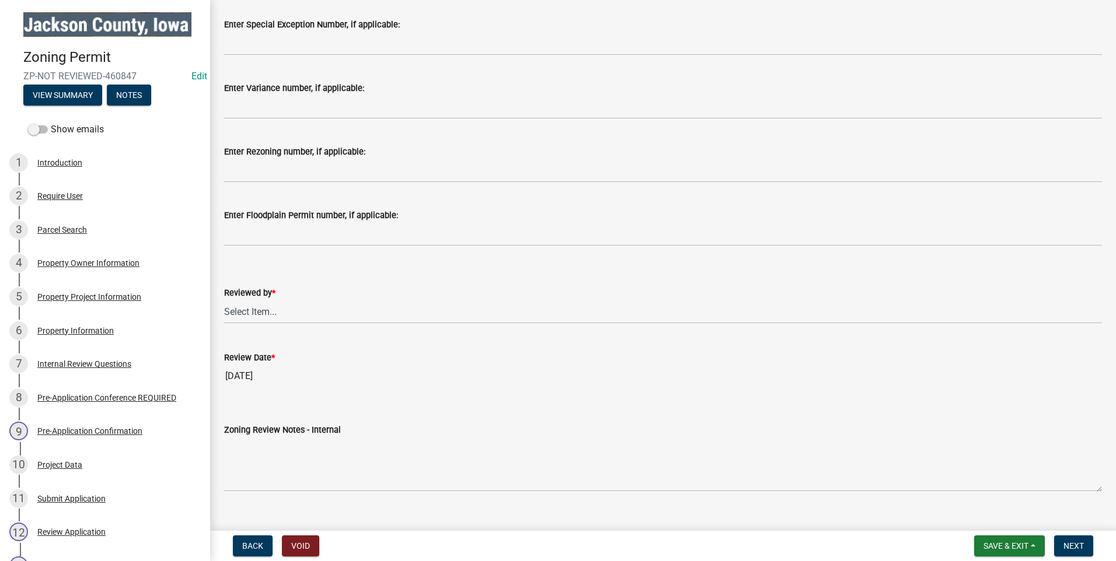
scroll to position [548, 0]
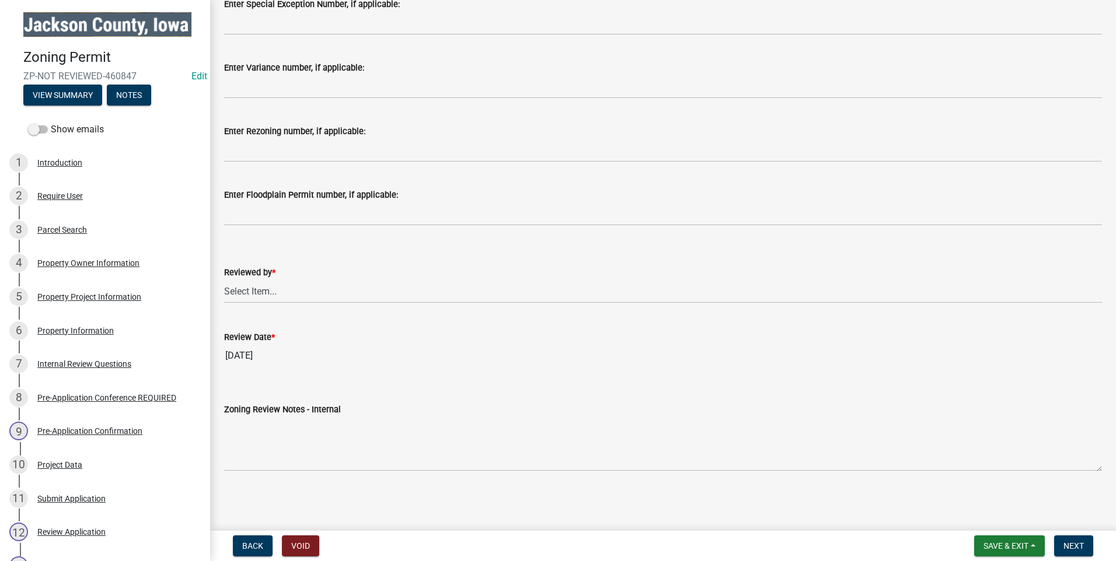
type textarea "none"
click at [265, 287] on select "Select Item... [PERSON_NAME] [PERSON_NAME]" at bounding box center [663, 291] width 878 height 24
click at [224, 279] on select "Select Item... [PERSON_NAME] [PERSON_NAME]" at bounding box center [663, 291] width 878 height 24
select select "77566a22-3166-4b37-8908-87d733ae0ca1"
click at [1072, 548] on span "Next" at bounding box center [1073, 545] width 20 height 9
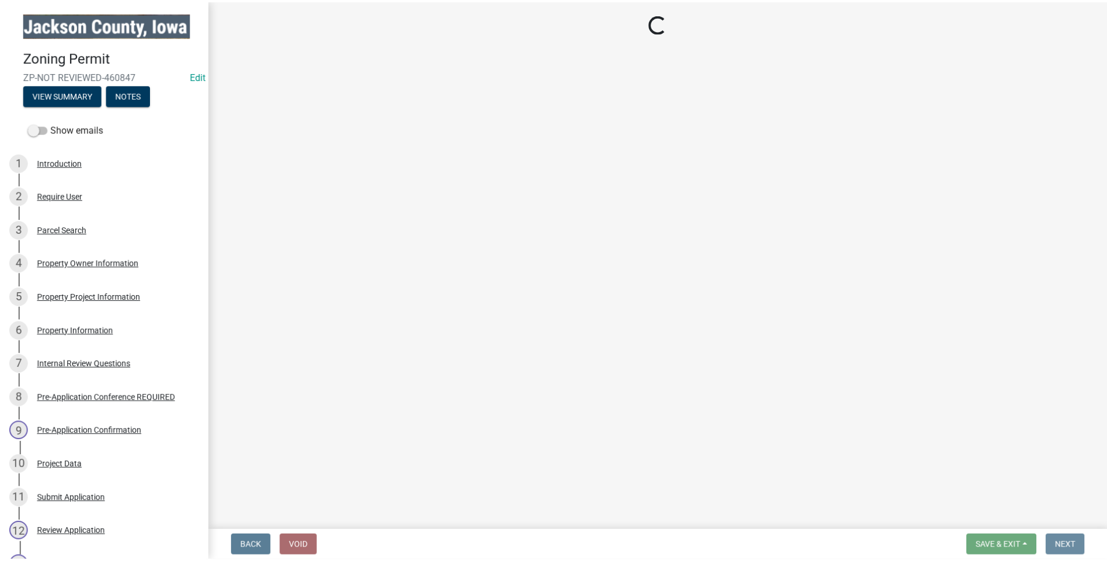
scroll to position [0, 0]
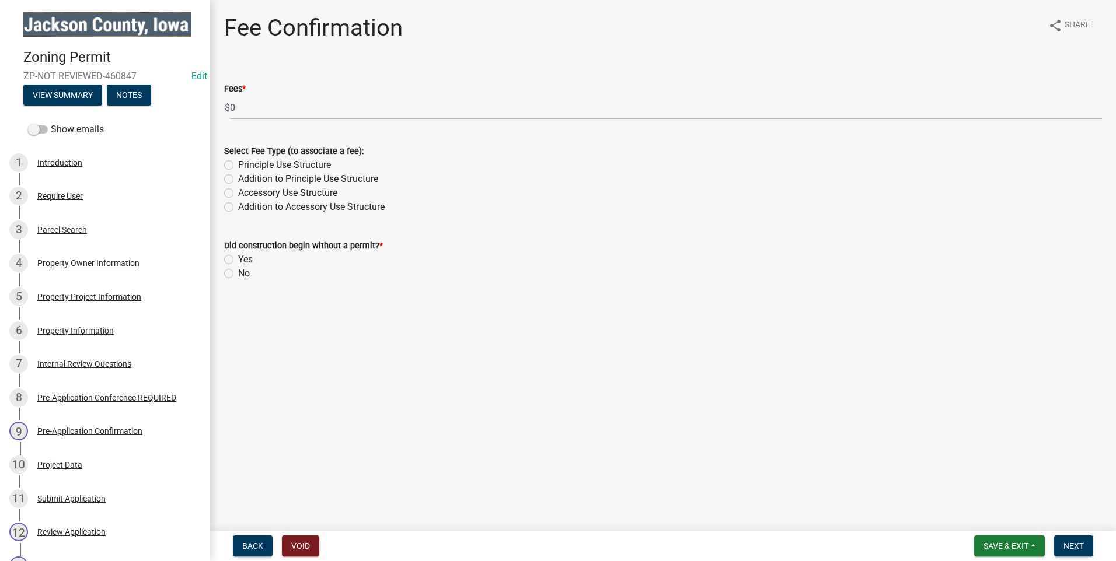
click at [238, 164] on label "Principle Use Structure" at bounding box center [284, 165] width 93 height 14
click at [238, 164] on input "Principle Use Structure" at bounding box center [242, 162] width 8 height 8
radio input "true"
click at [238, 194] on label "Accessory Use Structure" at bounding box center [287, 193] width 99 height 14
click at [238, 194] on input "Accessory Use Structure" at bounding box center [242, 190] width 8 height 8
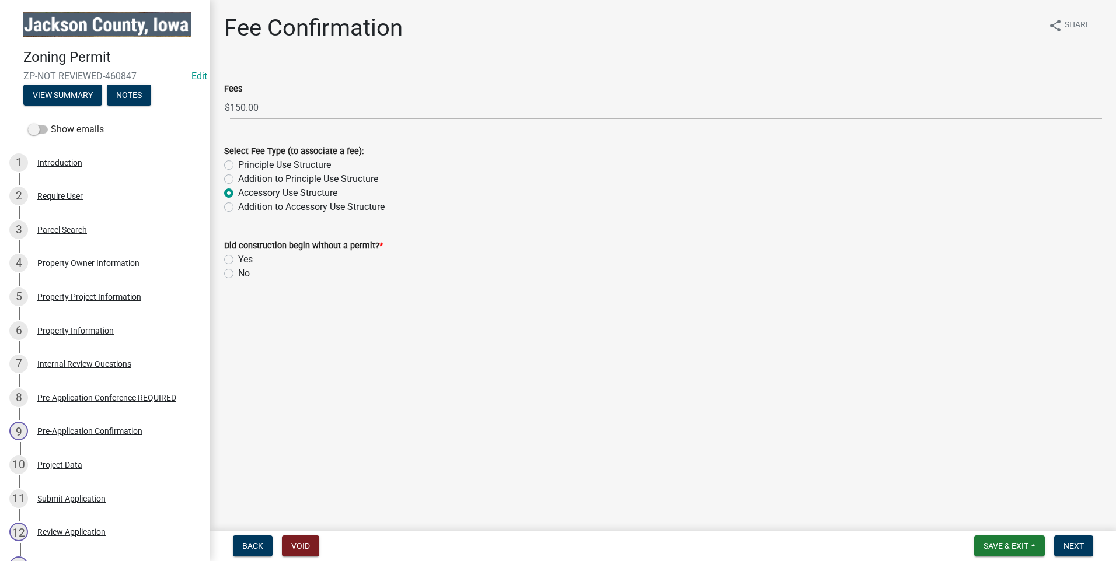
radio input "true"
click at [238, 164] on label "Principle Use Structure" at bounding box center [284, 165] width 93 height 14
click at [238, 164] on input "Principle Use Structure" at bounding box center [242, 162] width 8 height 8
radio input "true"
click at [238, 274] on label "No" at bounding box center [244, 274] width 12 height 14
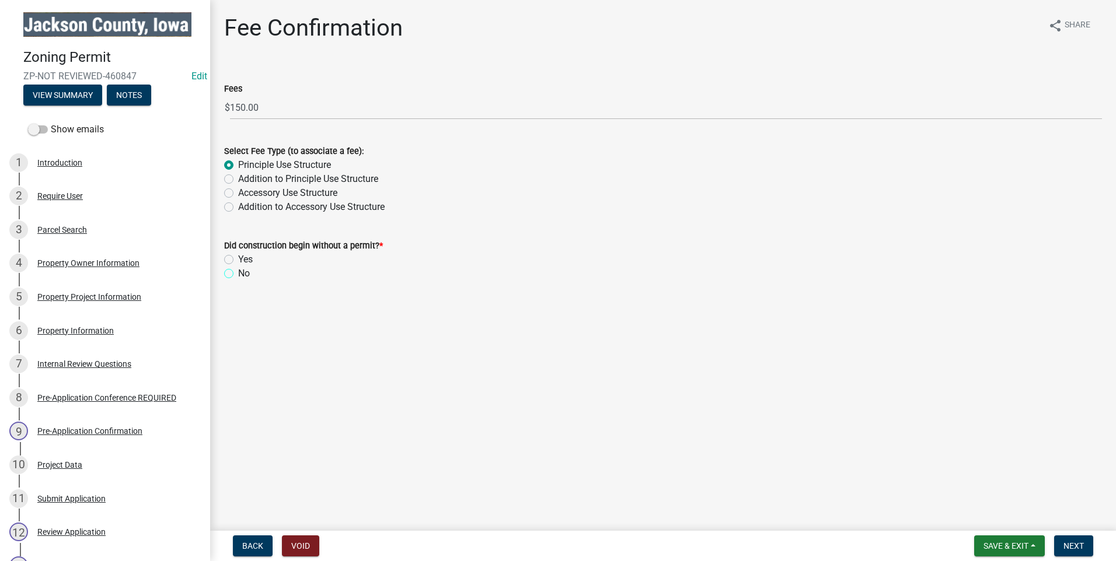
click at [238, 274] on input "No" at bounding box center [242, 271] width 8 height 8
radio input "true"
click at [1076, 545] on span "Next" at bounding box center [1073, 545] width 20 height 9
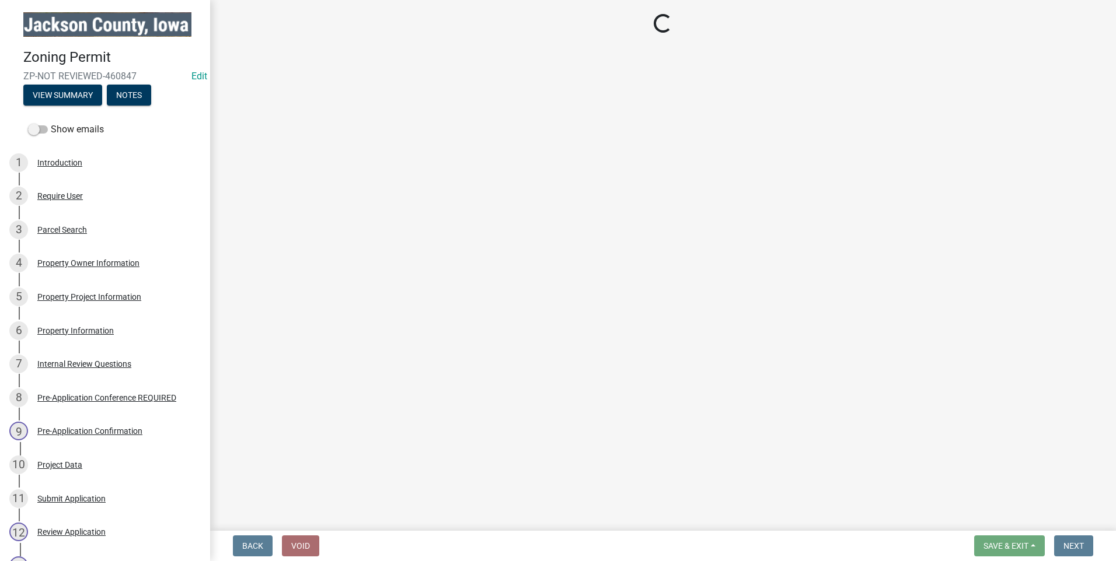
select select "3: 3"
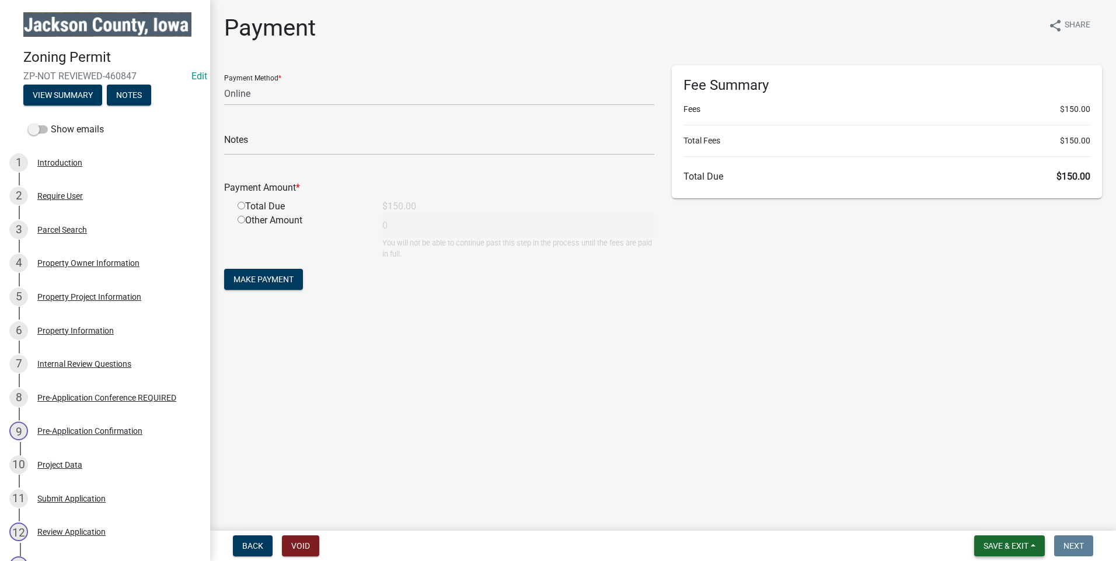
click at [1024, 547] on span "Save & Exit" at bounding box center [1005, 545] width 45 height 9
click at [1012, 518] on button "Save & Exit" at bounding box center [997, 516] width 93 height 28
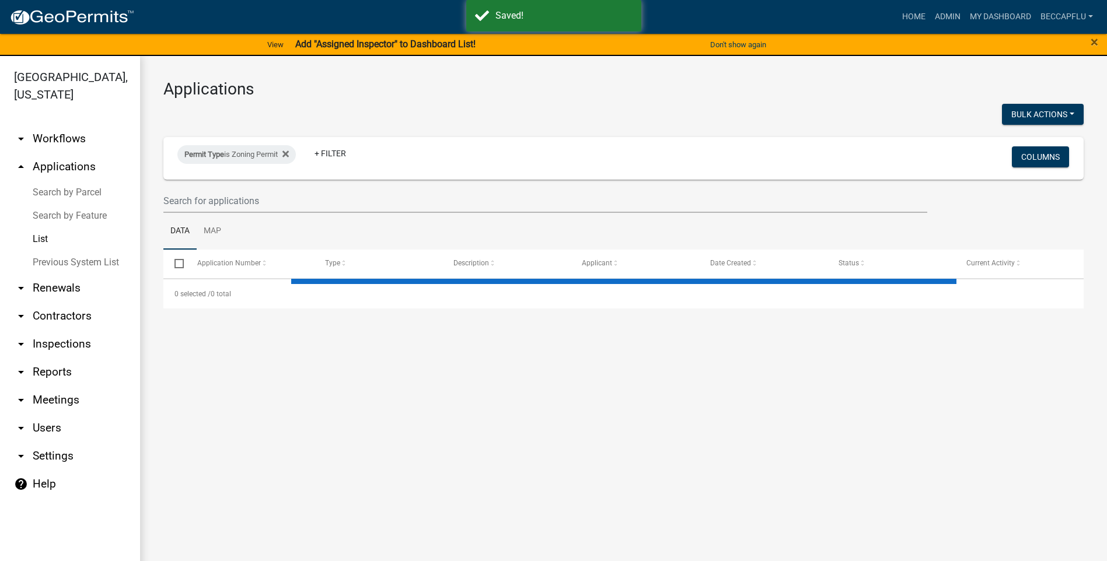
select select "3: 100"
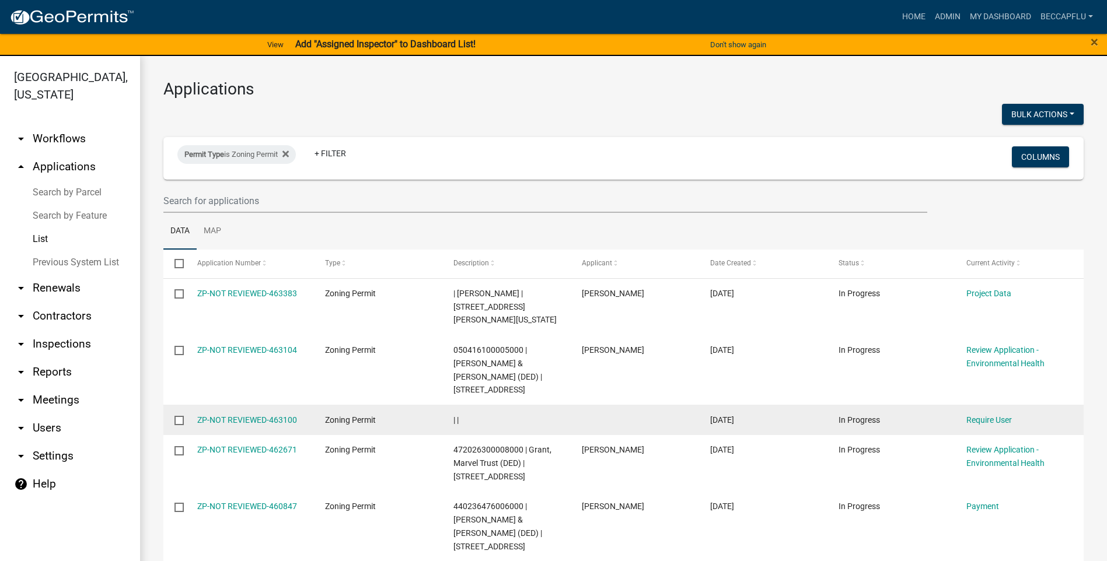
click at [177, 416] on input "checkbox" at bounding box center [178, 420] width 8 height 8
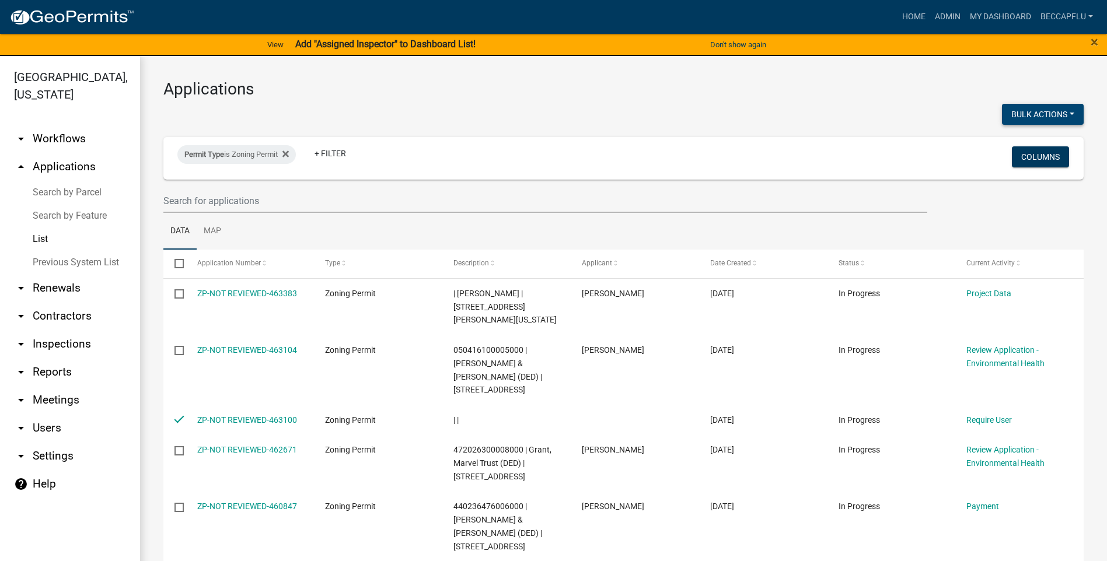
click at [1047, 113] on button "Bulk Actions" at bounding box center [1043, 114] width 82 height 21
click at [1018, 143] on button "Void" at bounding box center [1036, 145] width 93 height 28
checkbox input "false"
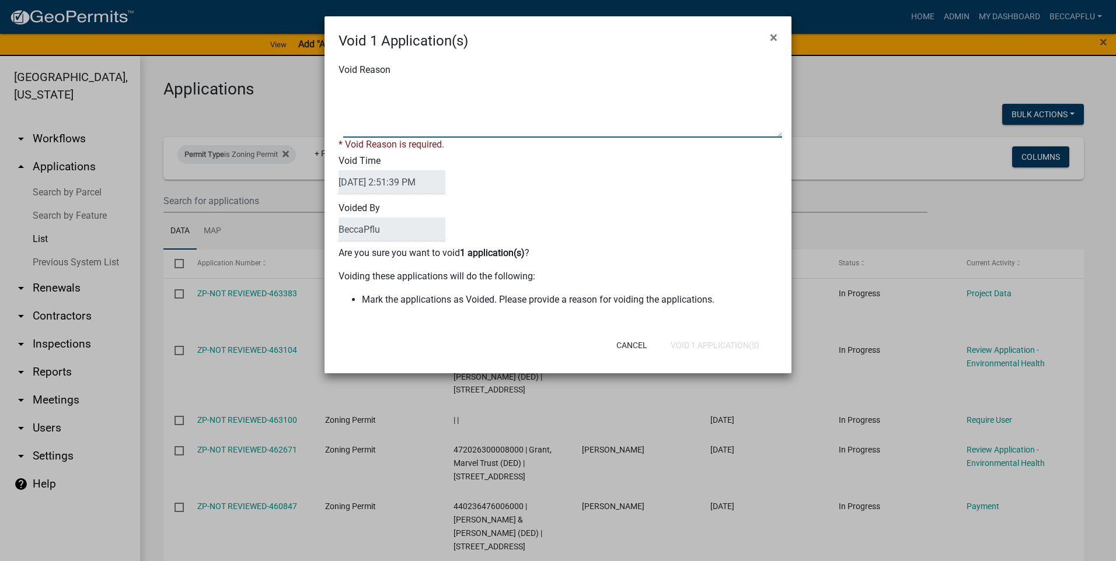
click at [394, 87] on textarea "Void Reason" at bounding box center [562, 108] width 439 height 58
type textarea "void"
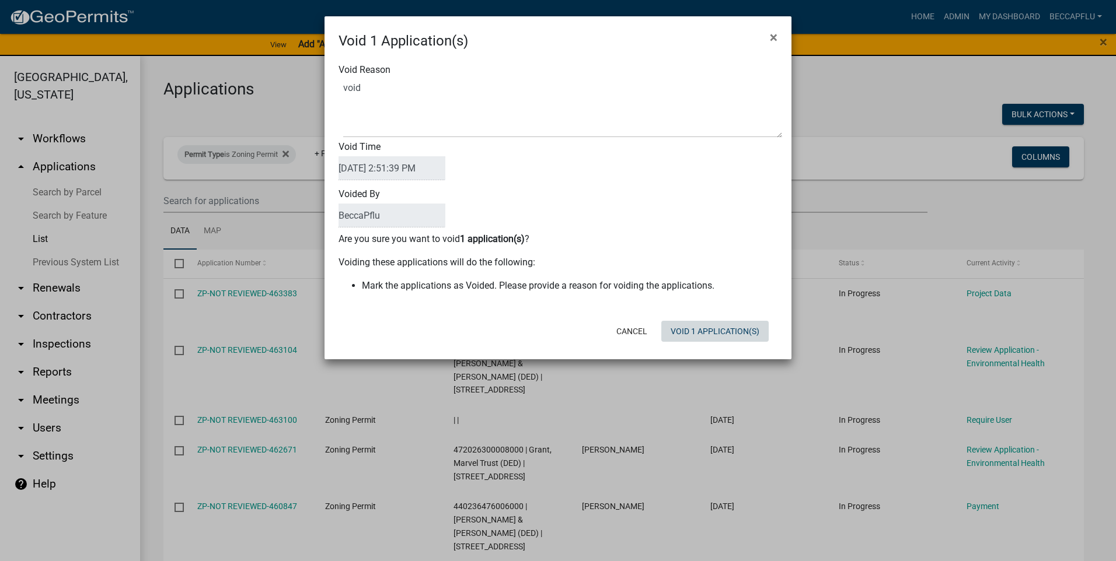
click at [724, 339] on button "Void 1 Application(s)" at bounding box center [714, 331] width 107 height 21
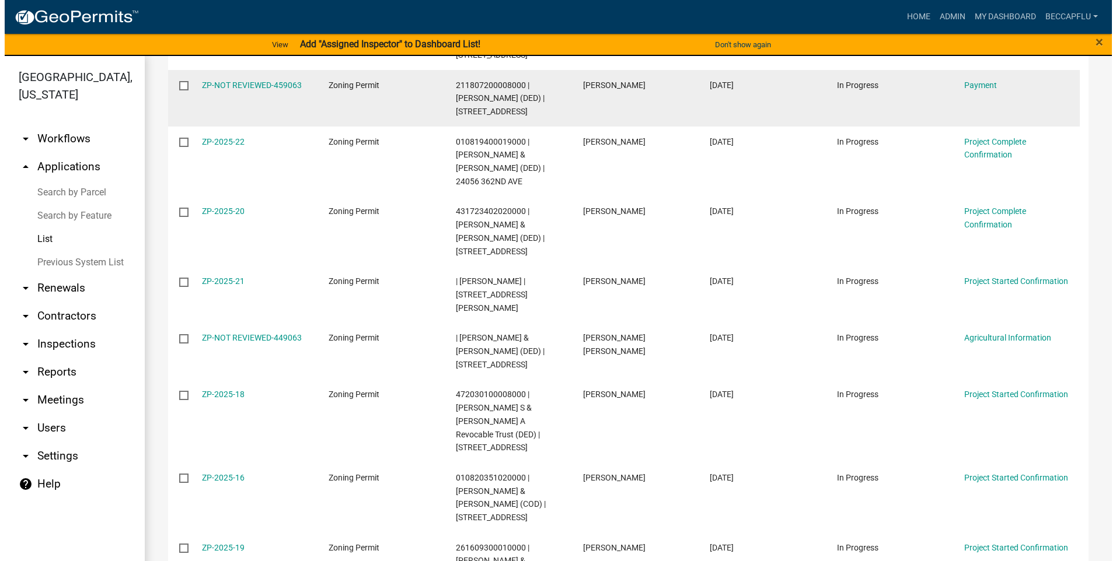
scroll to position [336, 0]
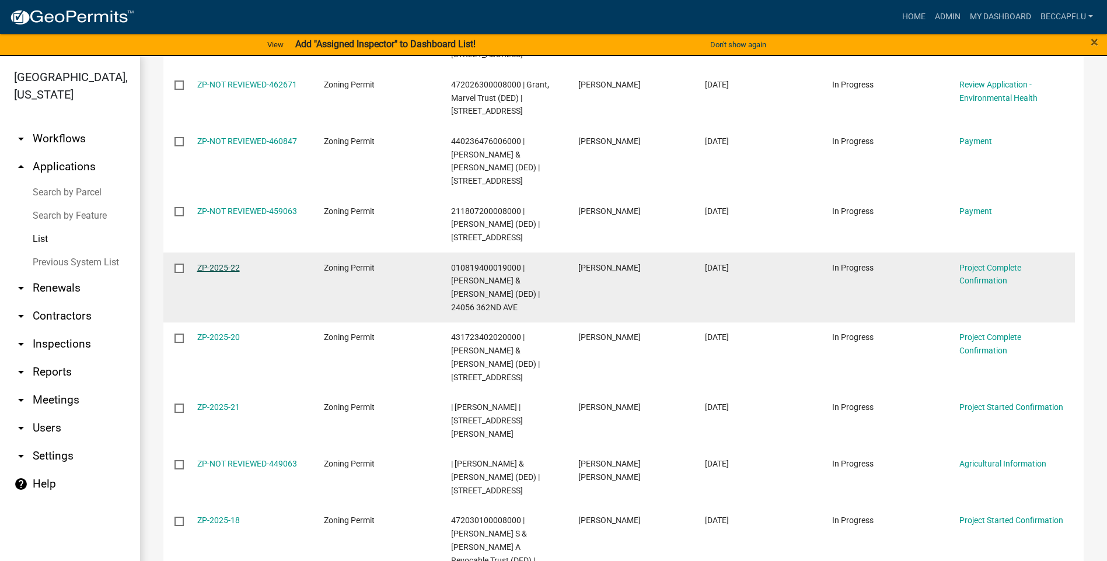
click at [220, 263] on link "ZP-2025-22" at bounding box center [218, 267] width 43 height 9
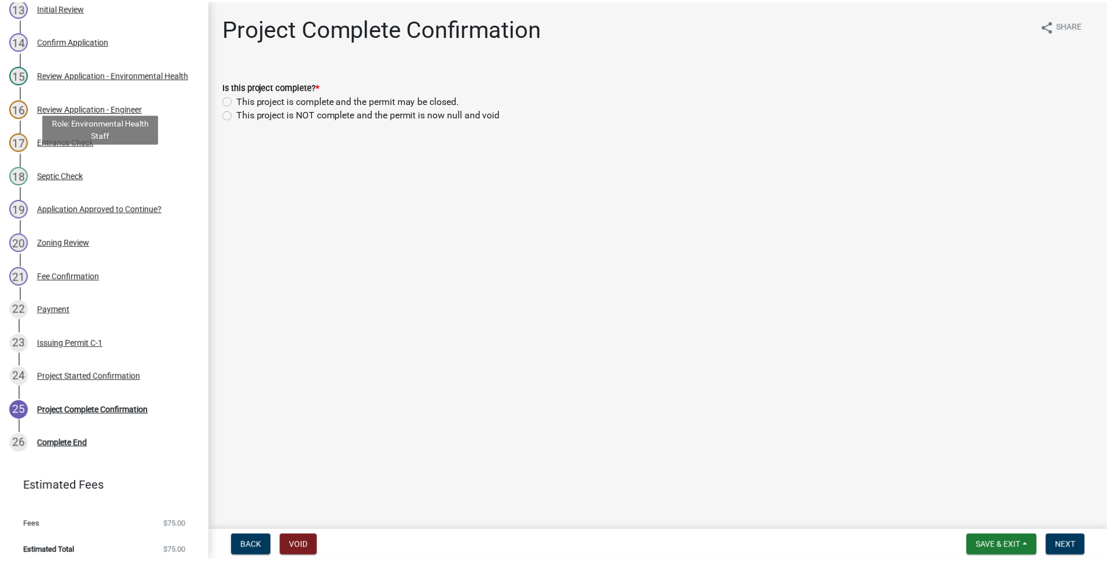
scroll to position [565, 0]
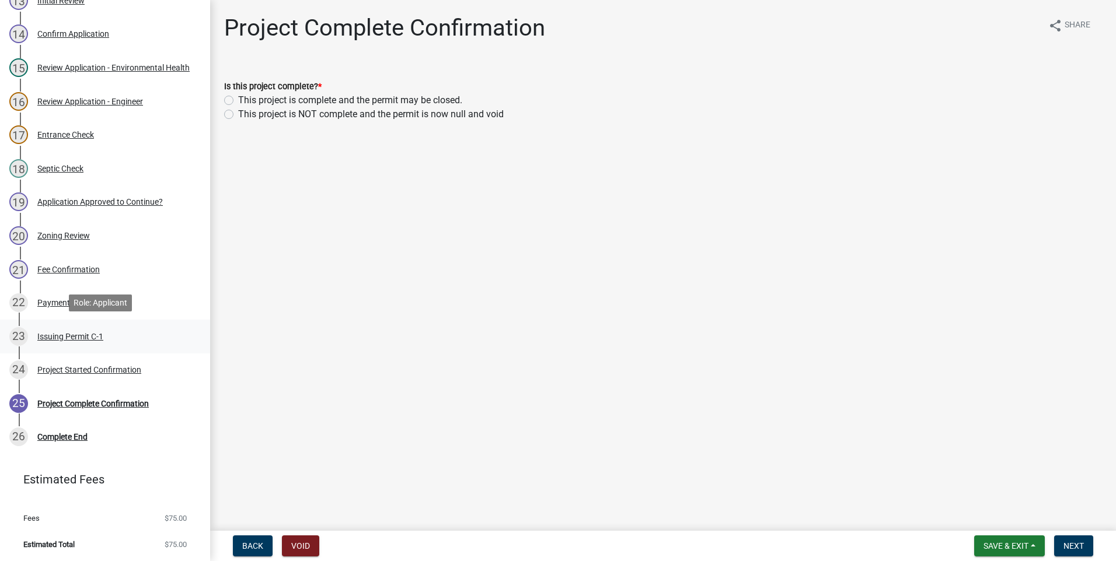
click at [60, 337] on div "Issuing Permit C-1" at bounding box center [70, 337] width 66 height 8
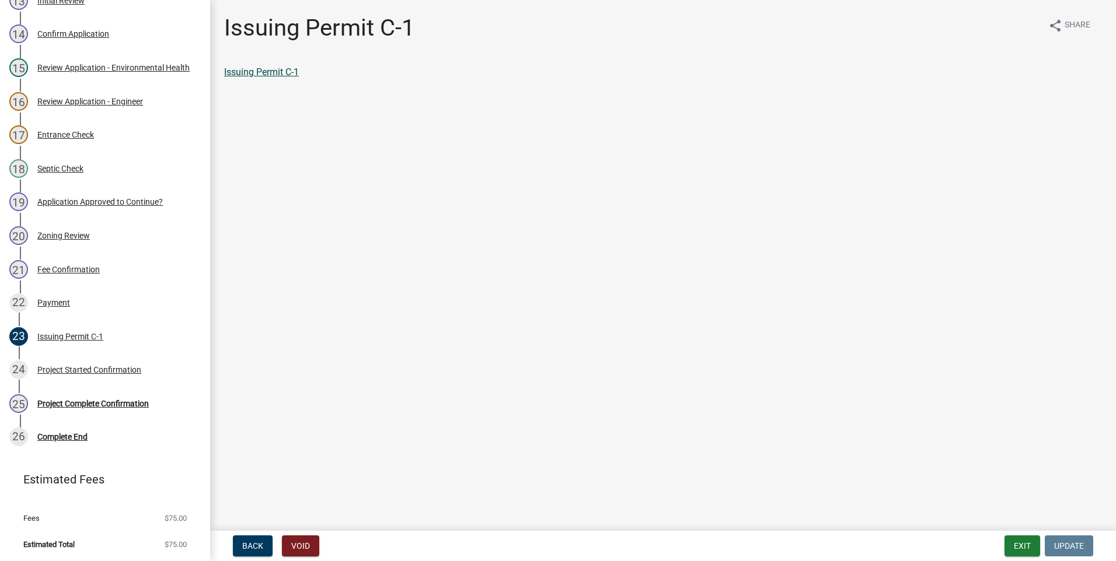
click at [288, 72] on link "Issuing Permit C-1" at bounding box center [261, 72] width 75 height 11
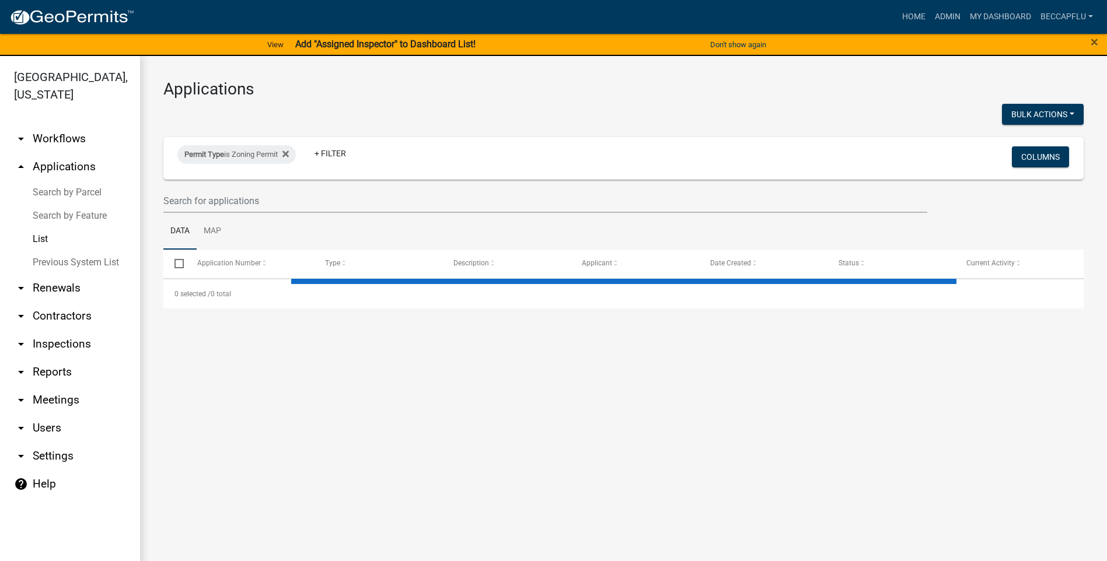
select select "3: 100"
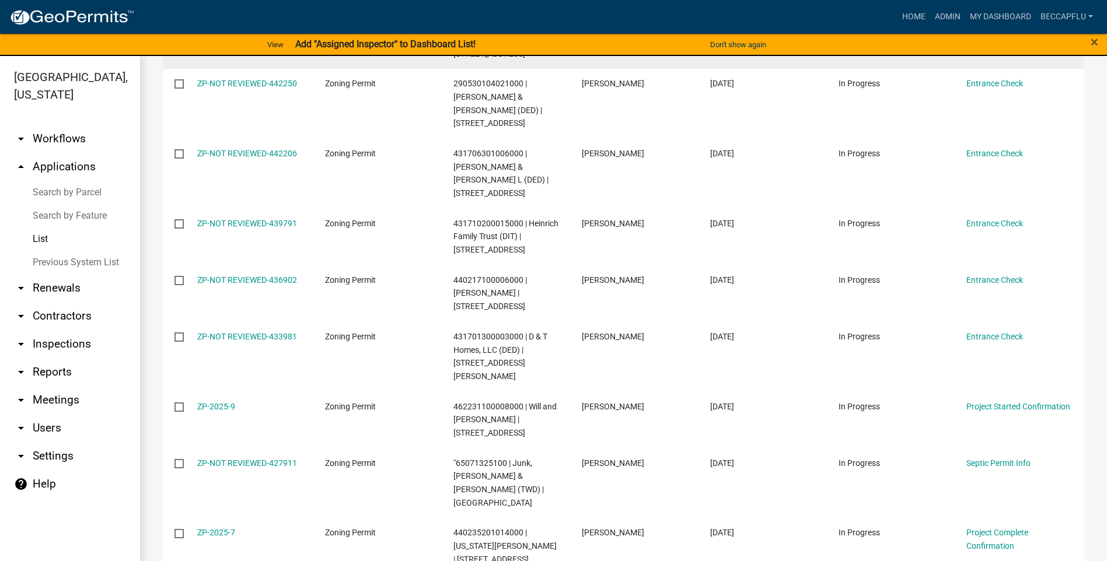
scroll to position [1575, 0]
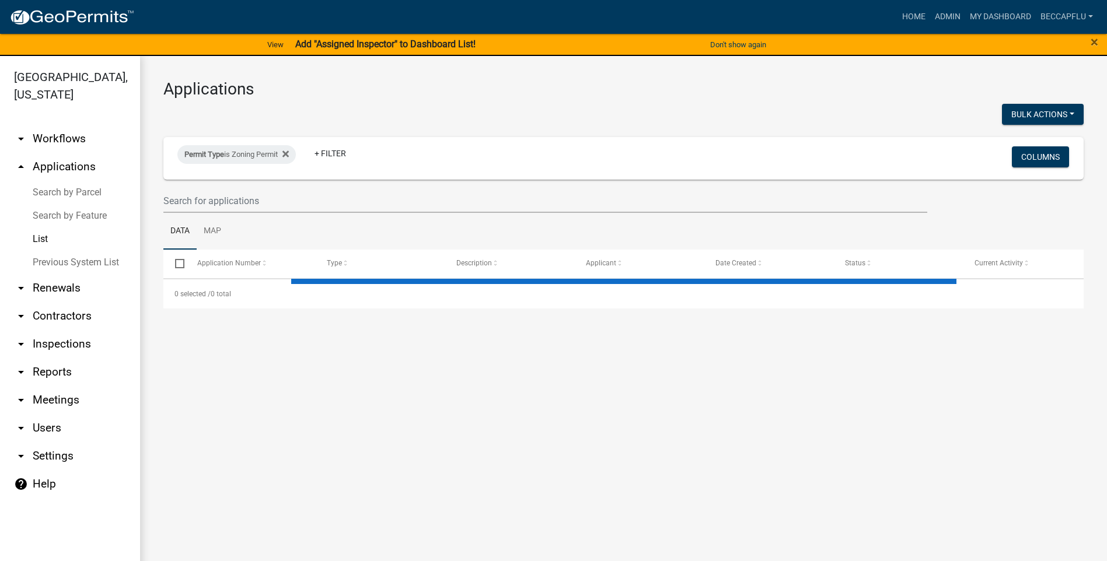
select select "3: 100"
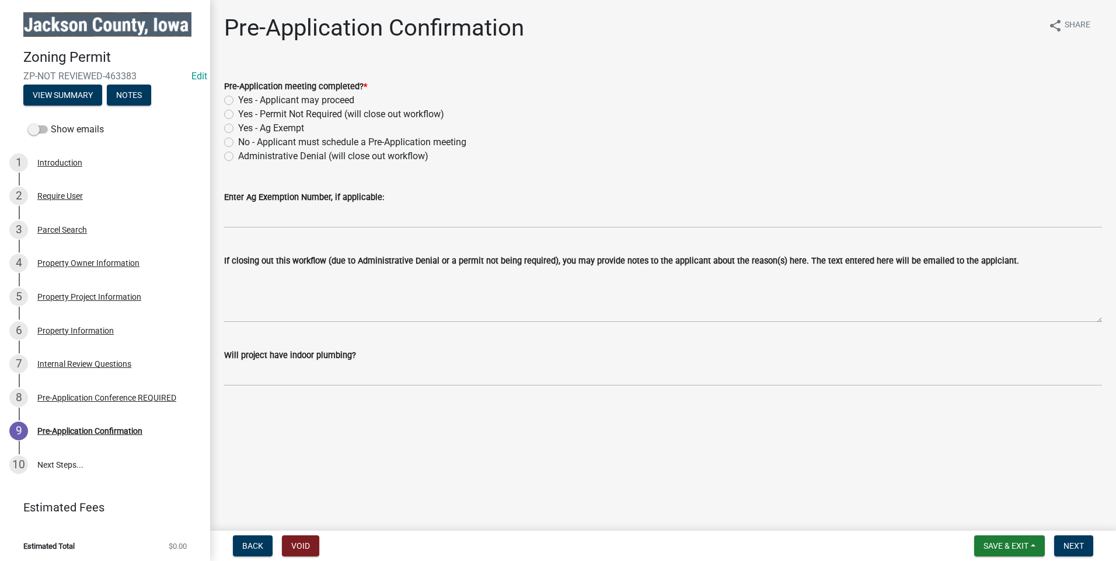
click at [238, 99] on label "Yes - Applicant may proceed" at bounding box center [296, 100] width 116 height 14
click at [238, 99] on input "Yes - Applicant may proceed" at bounding box center [242, 97] width 8 height 8
radio input "true"
click at [1075, 543] on span "Next" at bounding box center [1073, 545] width 20 height 9
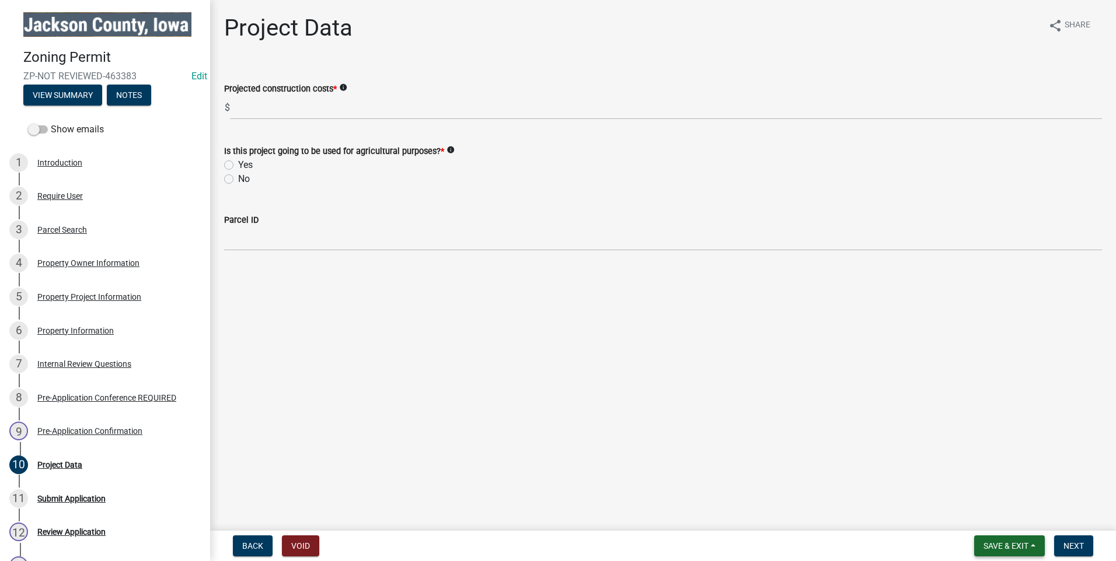
click at [1008, 549] on span "Save & Exit" at bounding box center [1005, 545] width 45 height 9
click at [1007, 520] on button "Save & Exit" at bounding box center [997, 516] width 93 height 28
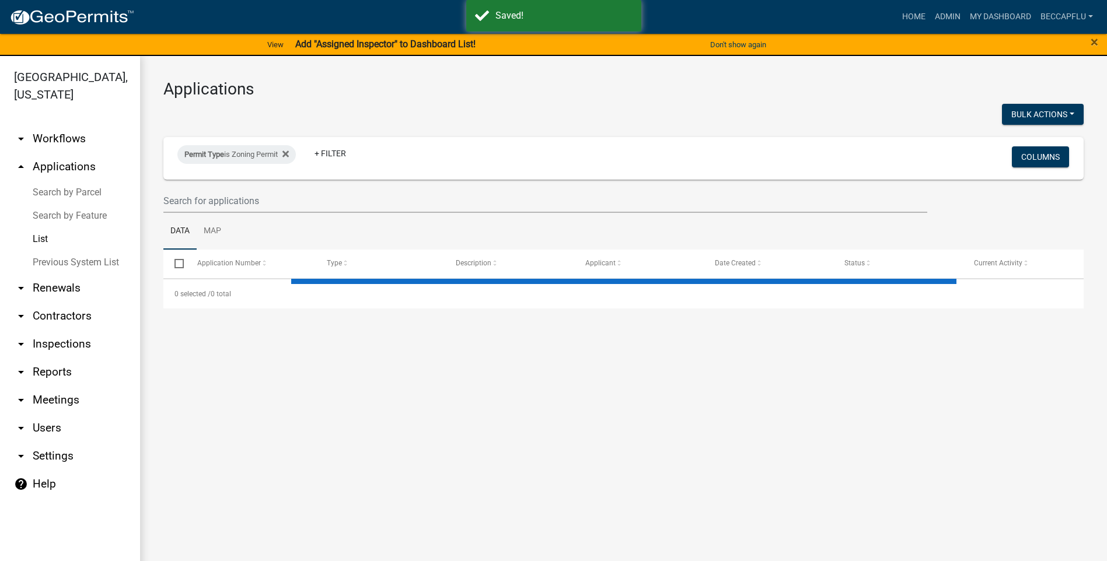
select select "3: 100"
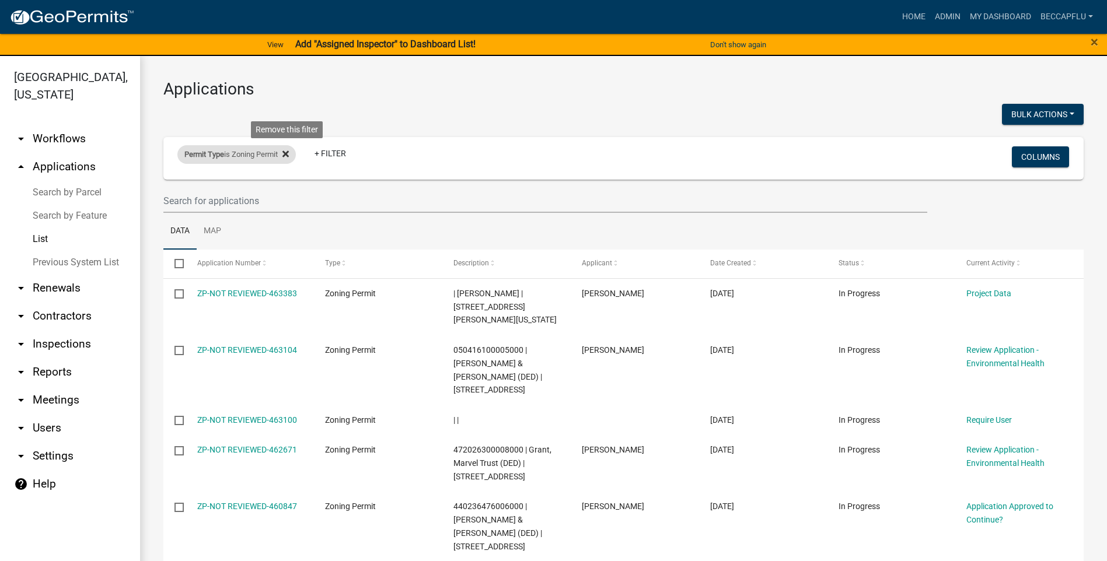
click at [288, 152] on icon at bounding box center [285, 154] width 6 height 6
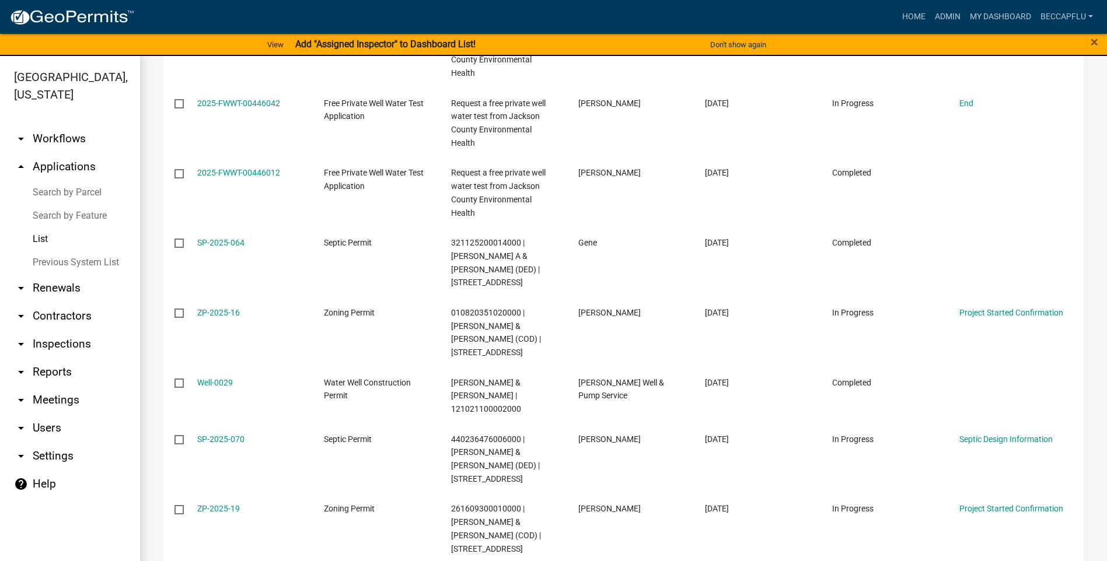
scroll to position [6122, 0]
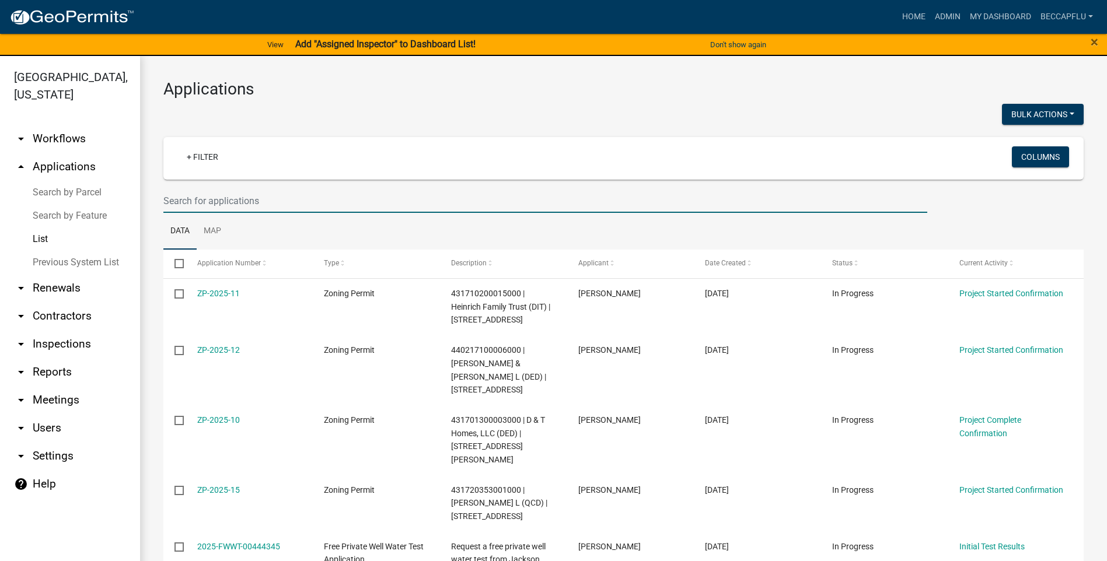
click at [214, 202] on input "text" at bounding box center [545, 201] width 764 height 24
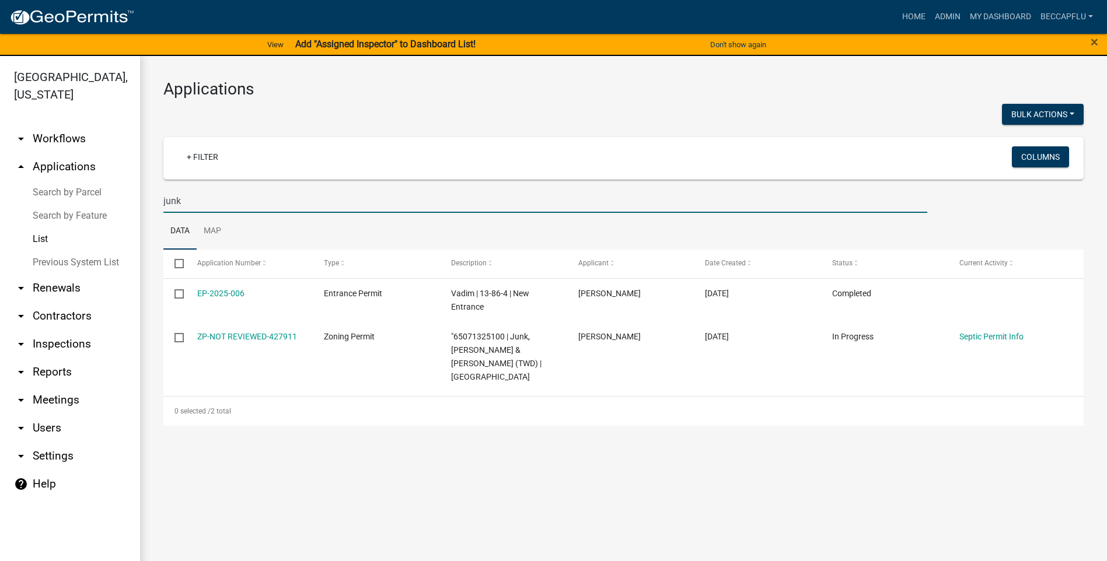
drag, startPoint x: 185, startPoint y: 203, endPoint x: 159, endPoint y: 199, distance: 26.6
click at [159, 199] on div "junk" at bounding box center [545, 201] width 781 height 24
drag, startPoint x: 200, startPoint y: 198, endPoint x: 154, endPoint y: 197, distance: 46.1
click at [154, 197] on div "Applications Bulk Actions Void + Filter Columns 65071325100 Data Map Select App…" at bounding box center [623, 252] width 967 height 393
type input "mill creek"
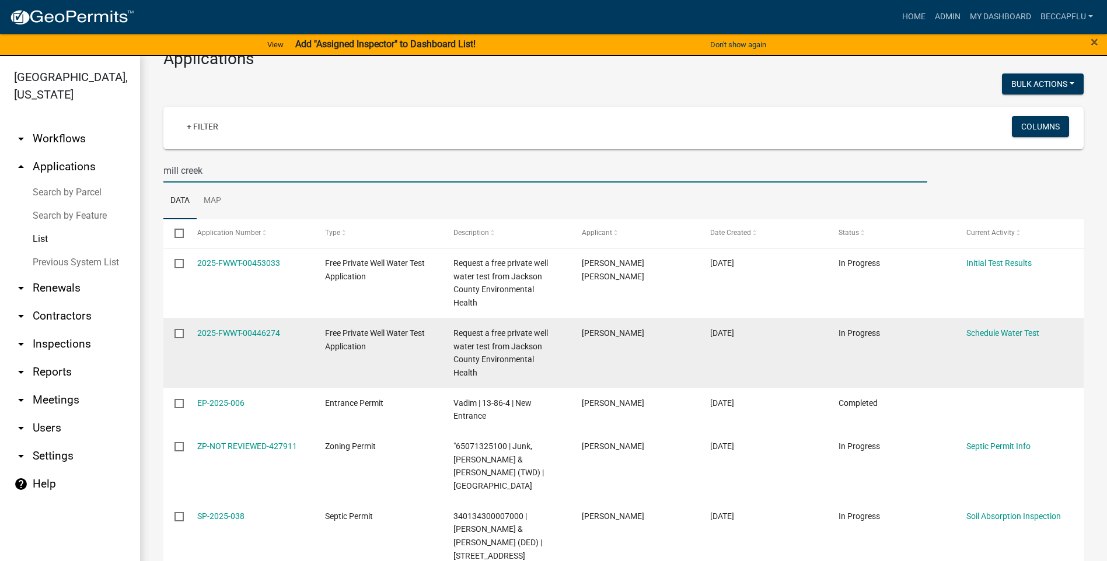
scroll to position [44, 0]
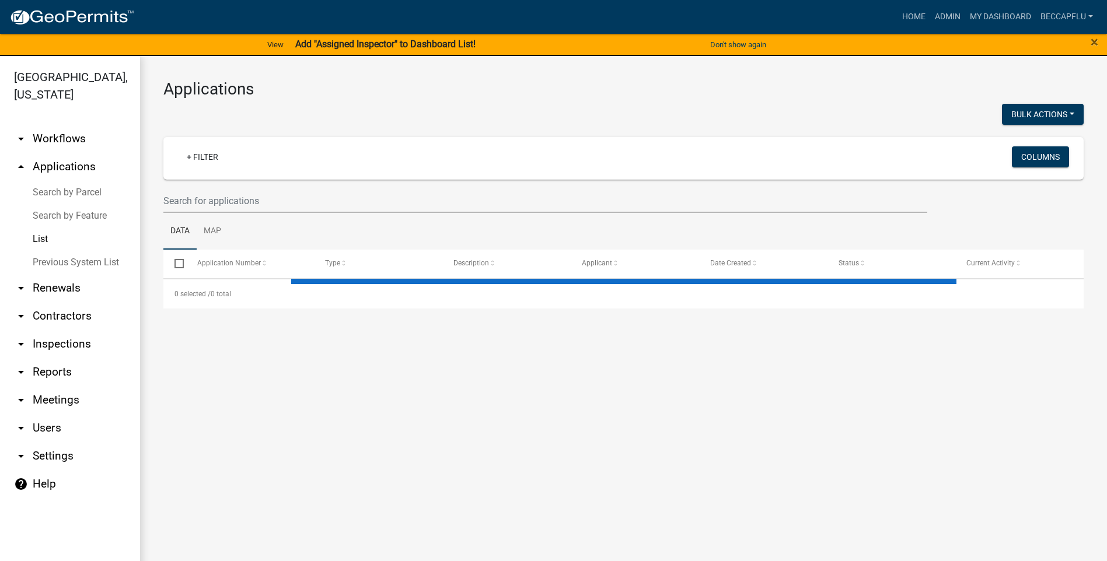
select select "3: 100"
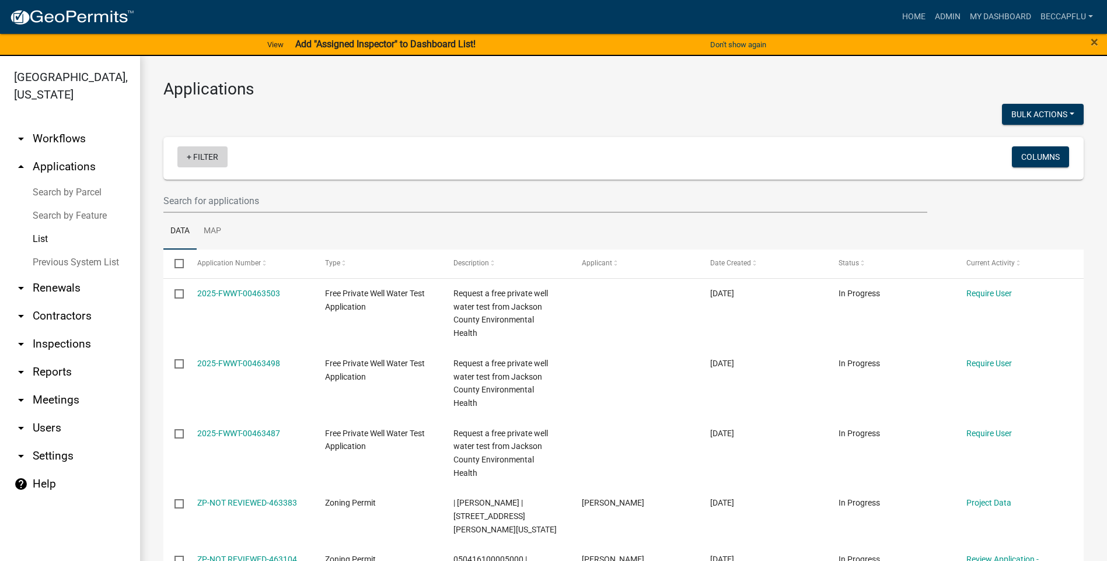
click at [206, 160] on link "+ Filter" at bounding box center [202, 156] width 50 height 21
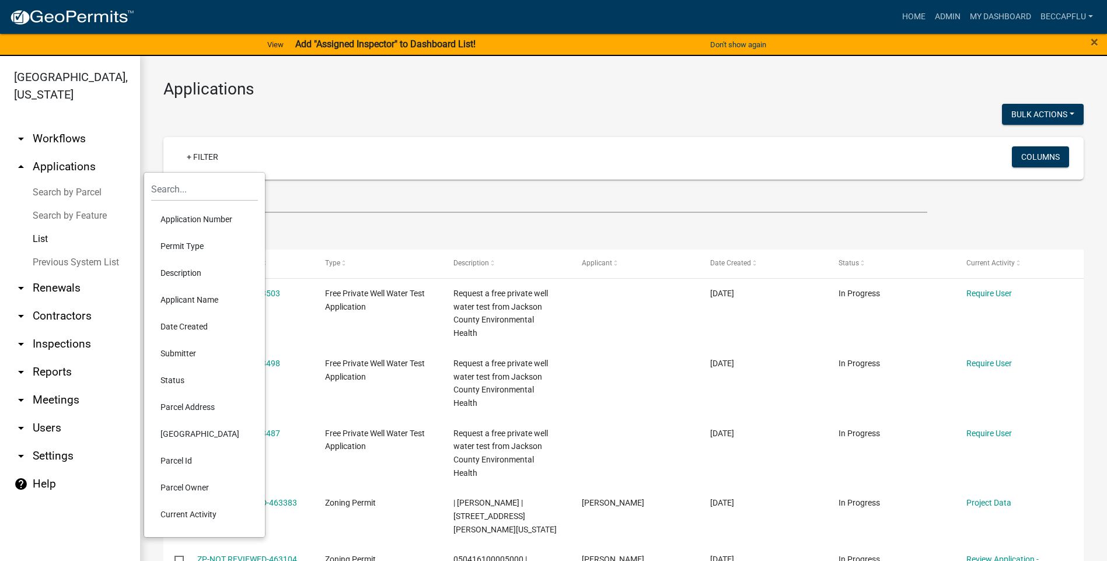
click at [177, 245] on li "Permit Type" at bounding box center [204, 246] width 107 height 27
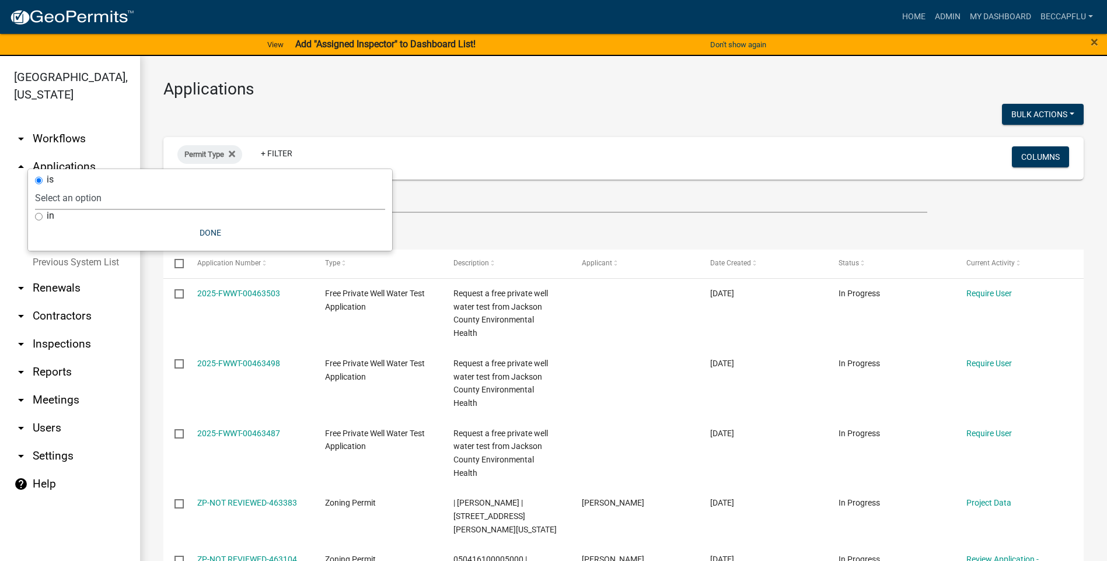
click at [135, 188] on select "Select an option BP Zoning Permit County Historical Records DRAFT - Board of Ad…" at bounding box center [210, 198] width 350 height 24
select select "94af8675-8182-4df1-896b-73d3f368e8d1"
click at [64, 186] on select "Select an option BP Zoning Permit County Historical Records DRAFT - Board of Ad…" at bounding box center [210, 198] width 350 height 24
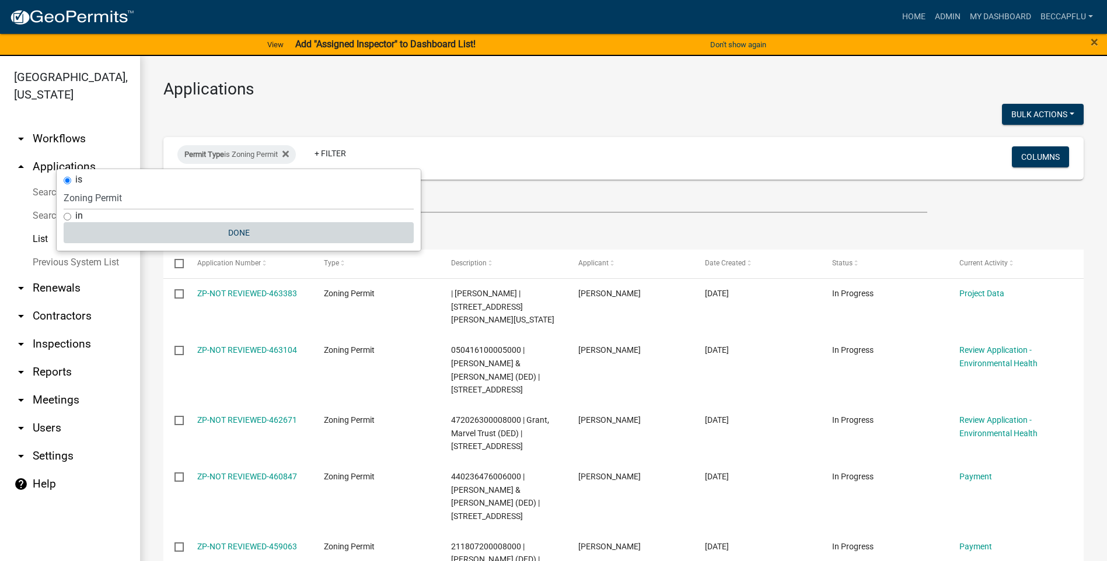
click at [243, 231] on button "Done" at bounding box center [239, 232] width 350 height 21
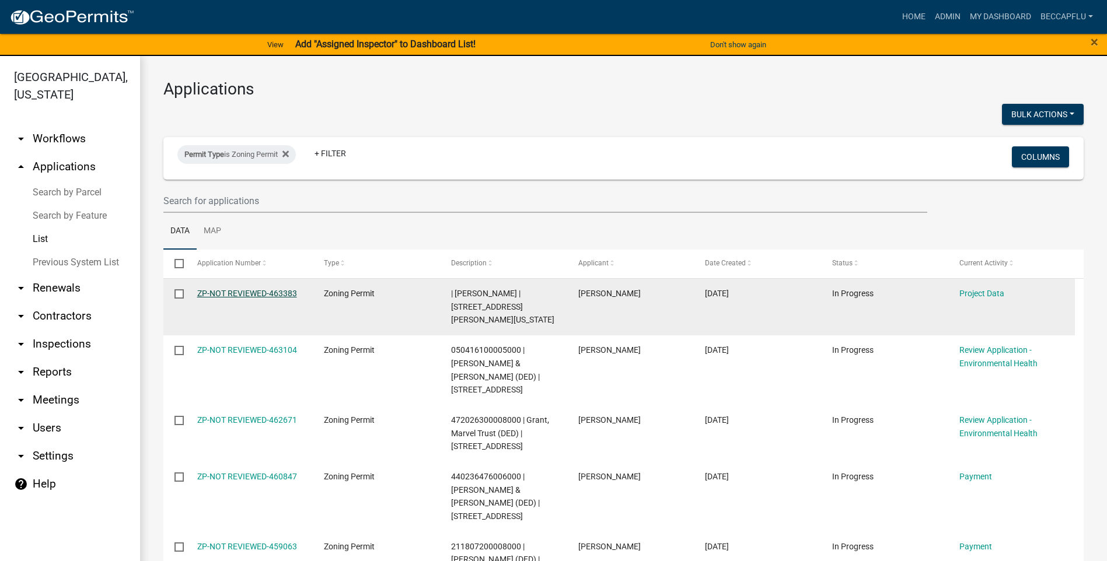
click at [244, 289] on link "ZP-NOT REVIEWED-463383" at bounding box center [247, 293] width 100 height 9
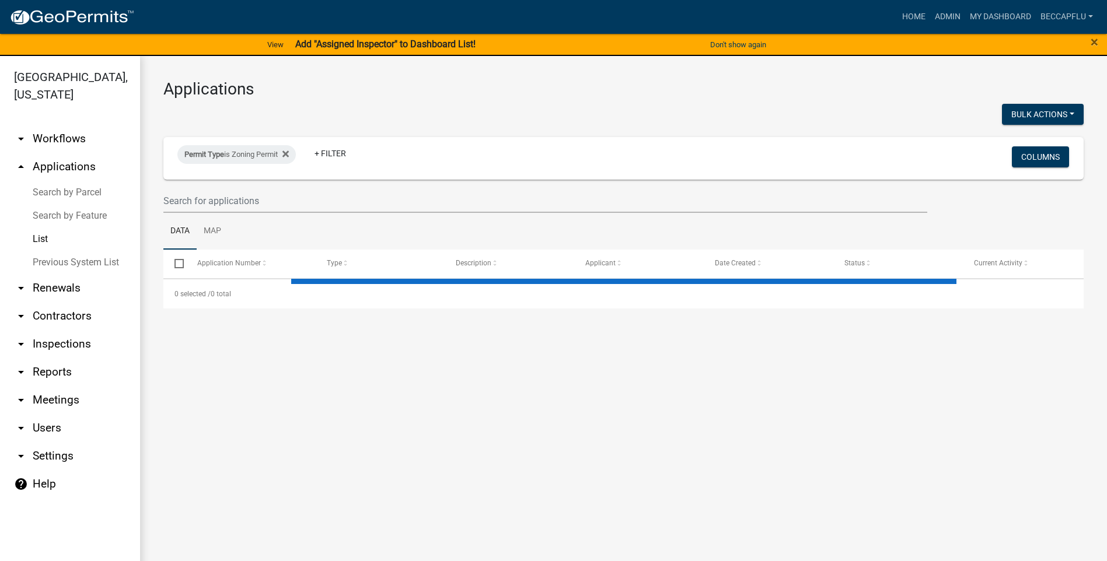
select select "3: 100"
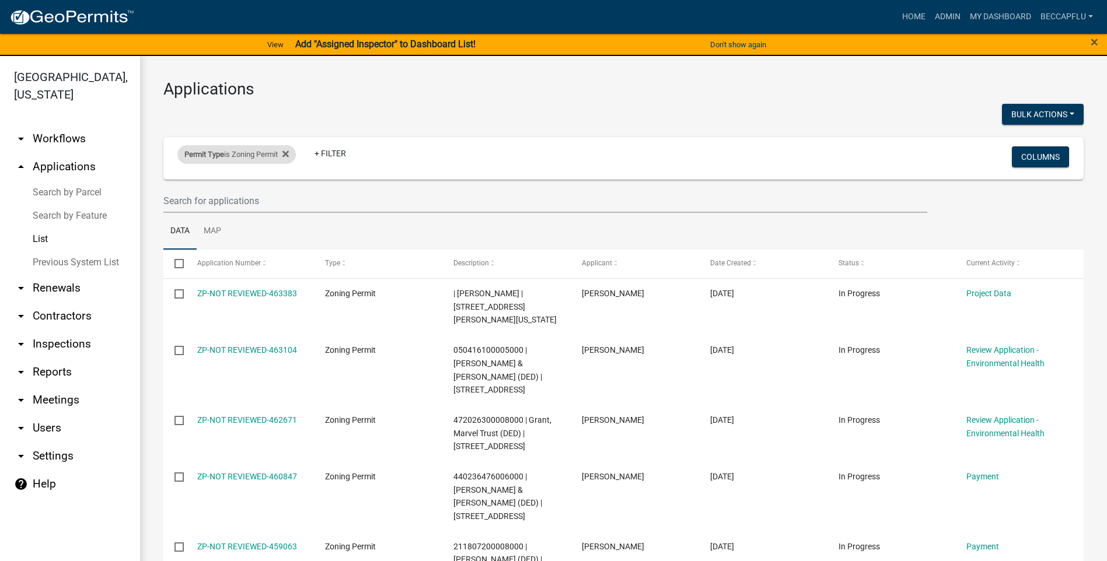
click at [293, 152] on div "Permit Type is Zoning Permit Remove this filter" at bounding box center [236, 154] width 118 height 19
select select "94af8675-8182-4df1-896b-73d3f368e8d1"
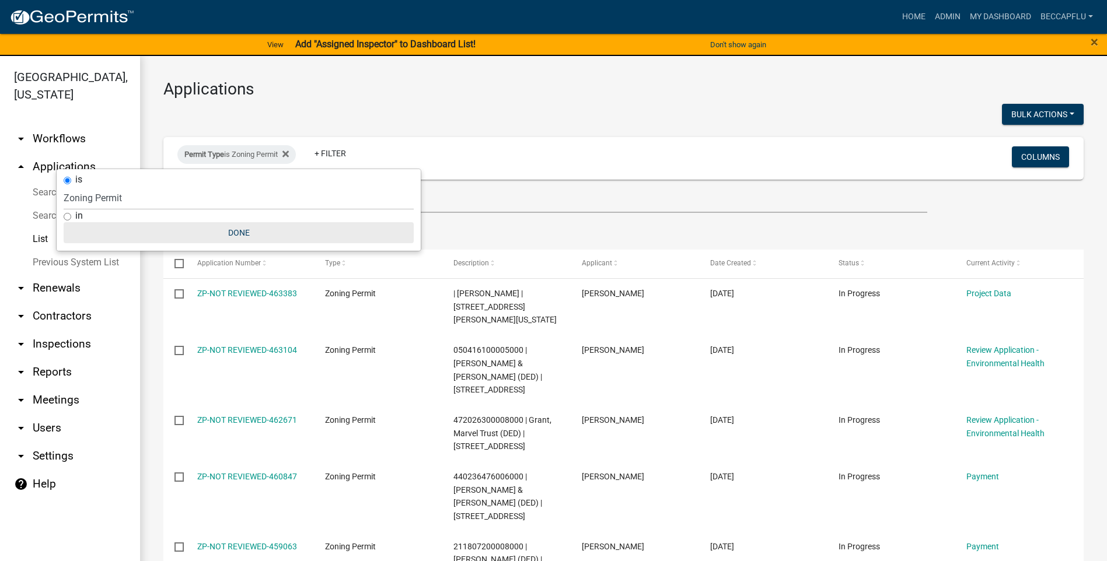
click at [237, 228] on button "Done" at bounding box center [239, 232] width 350 height 21
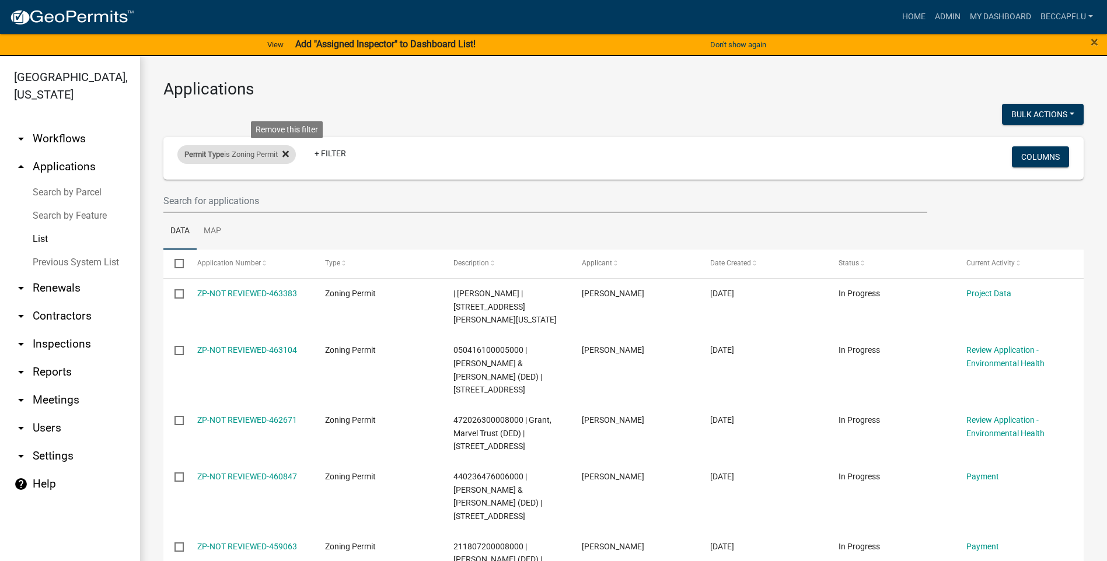
click at [288, 150] on icon at bounding box center [285, 153] width 6 height 9
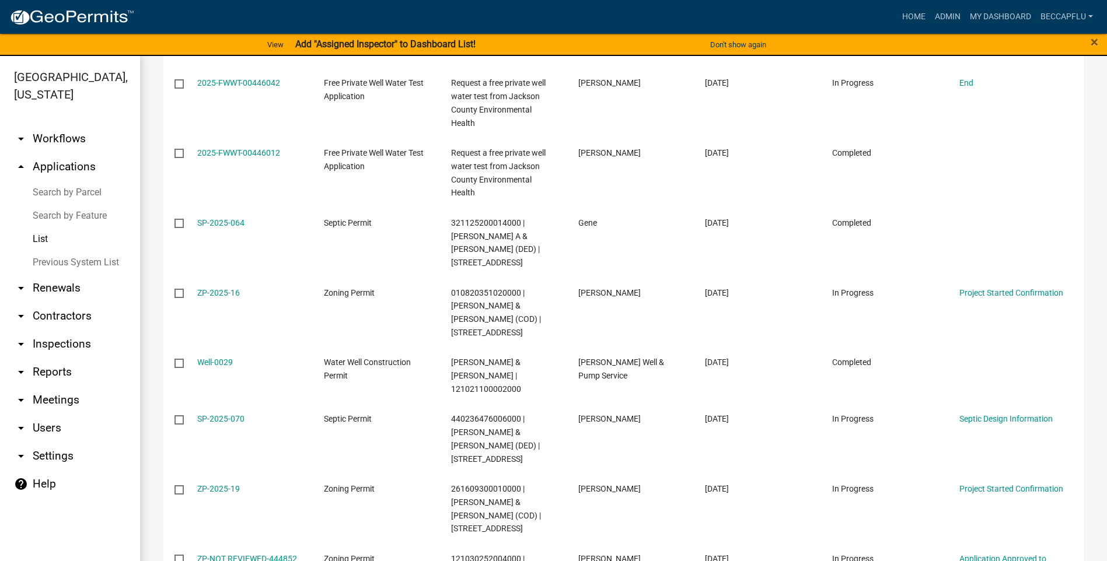
scroll to position [6135, 0]
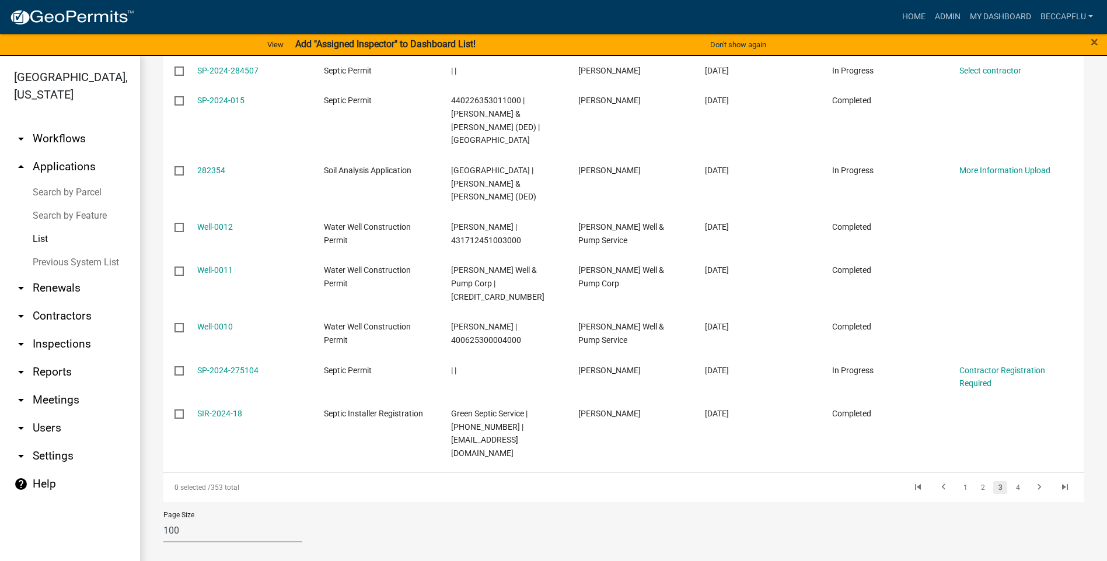
scroll to position [4436, 0]
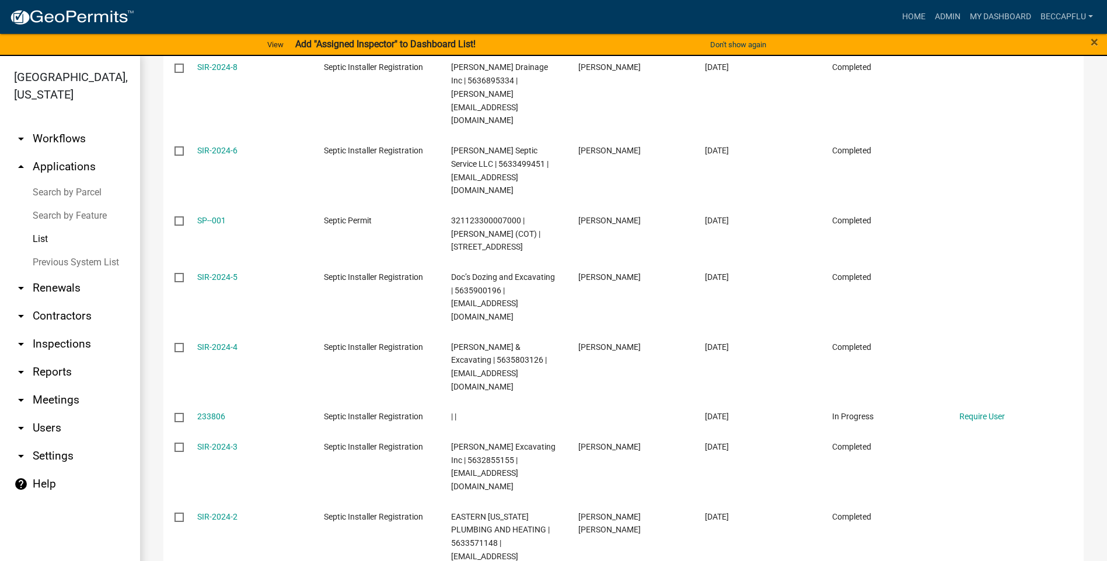
scroll to position [2426, 0]
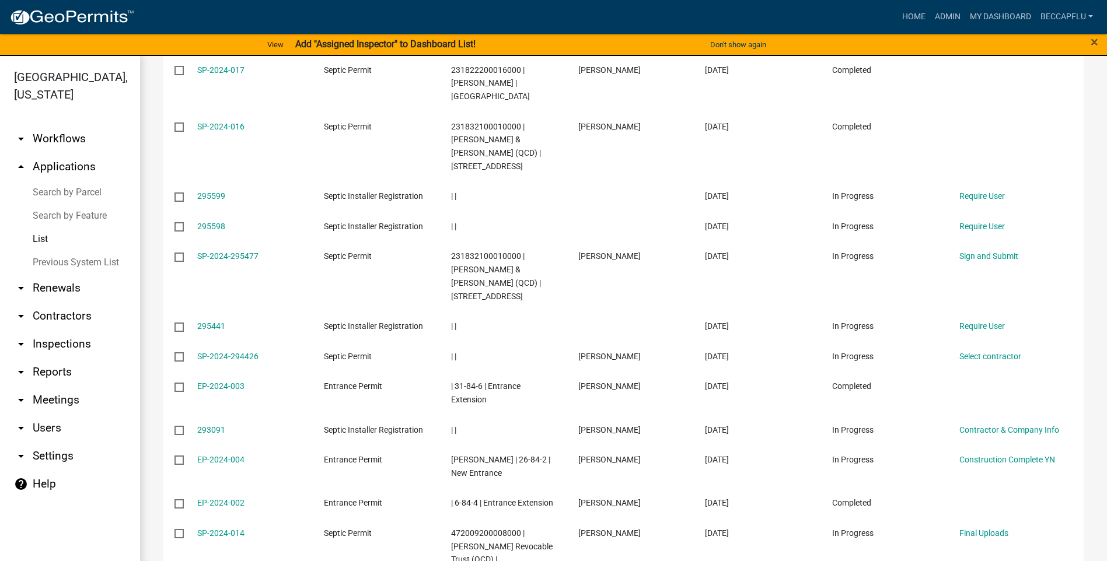
scroll to position [4436, 0]
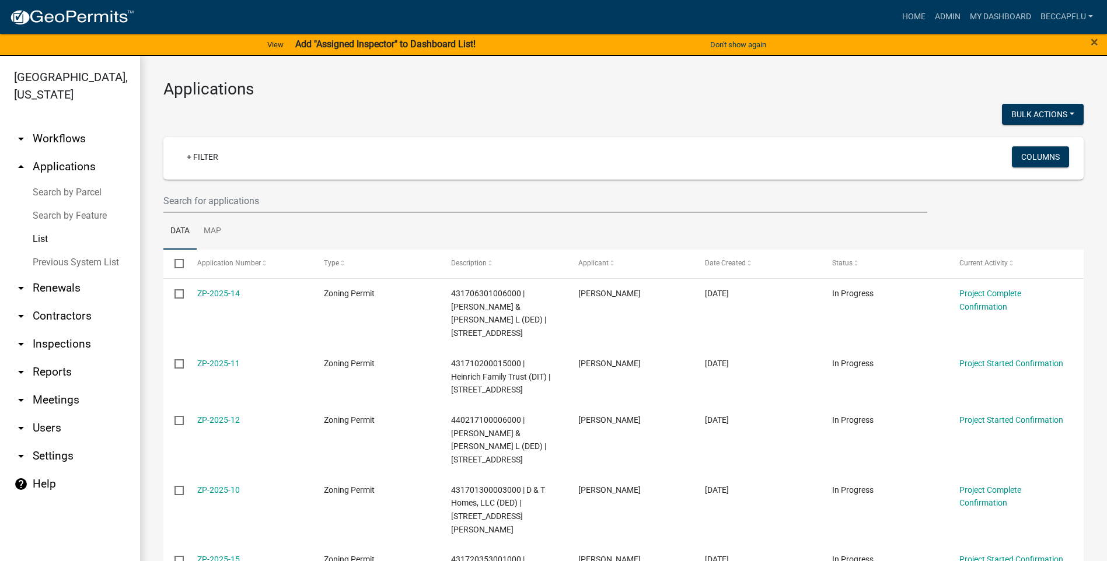
click at [65, 16] on img at bounding box center [71, 18] width 125 height 18
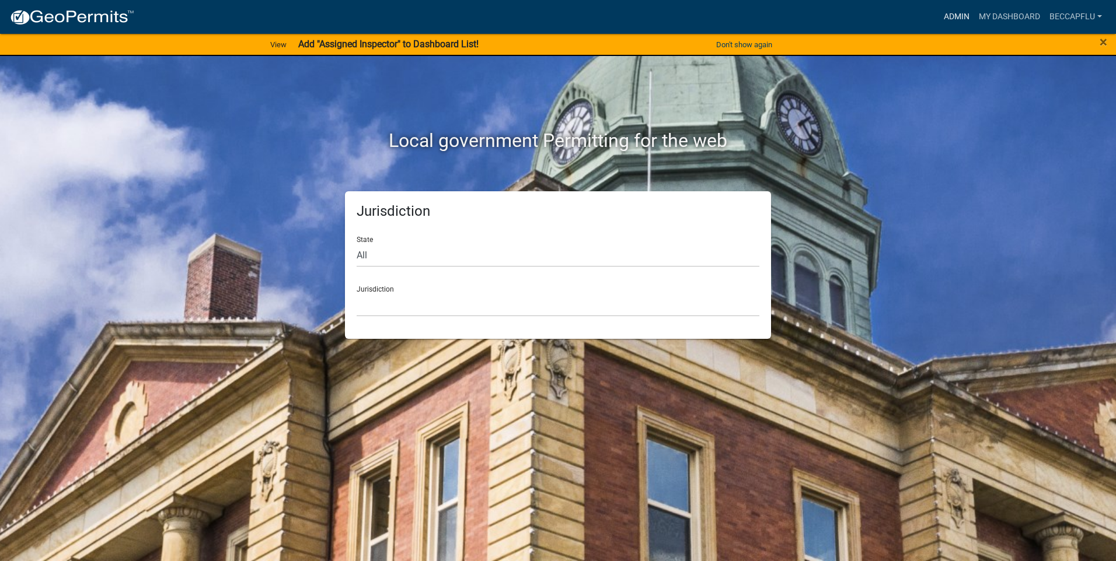
click at [957, 13] on link "Admin" at bounding box center [956, 17] width 35 height 22
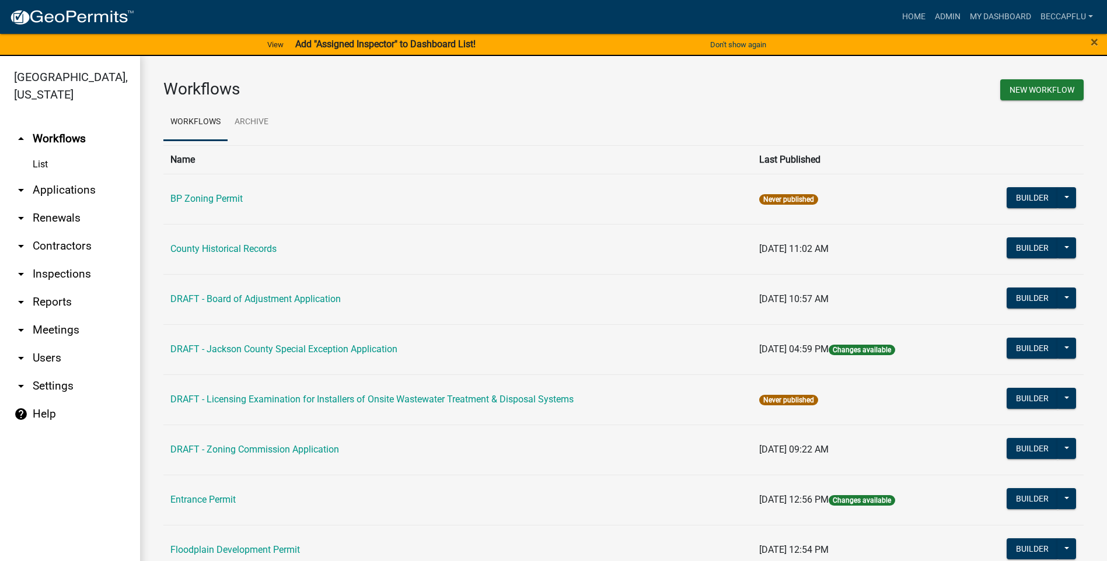
click at [40, 176] on link "arrow_drop_down Applications" at bounding box center [70, 190] width 140 height 28
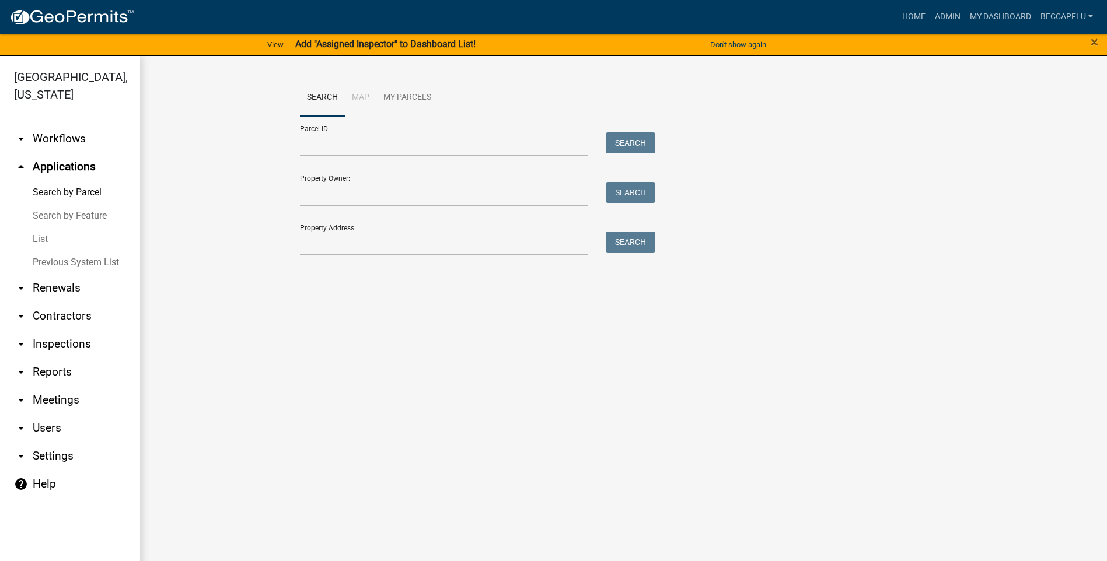
click at [39, 228] on link "List" at bounding box center [70, 239] width 140 height 23
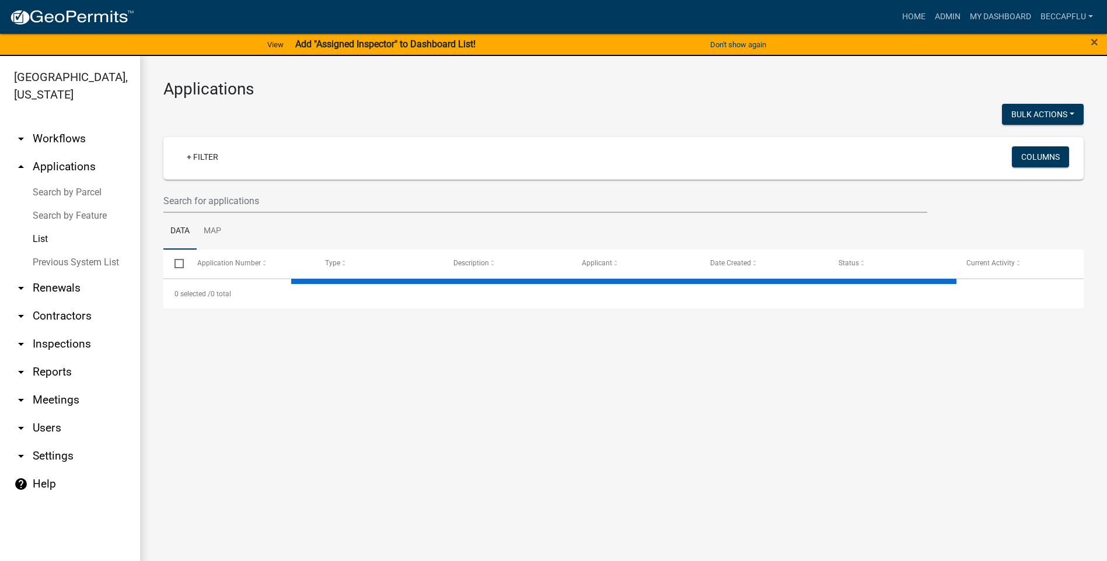
select select "3: 100"
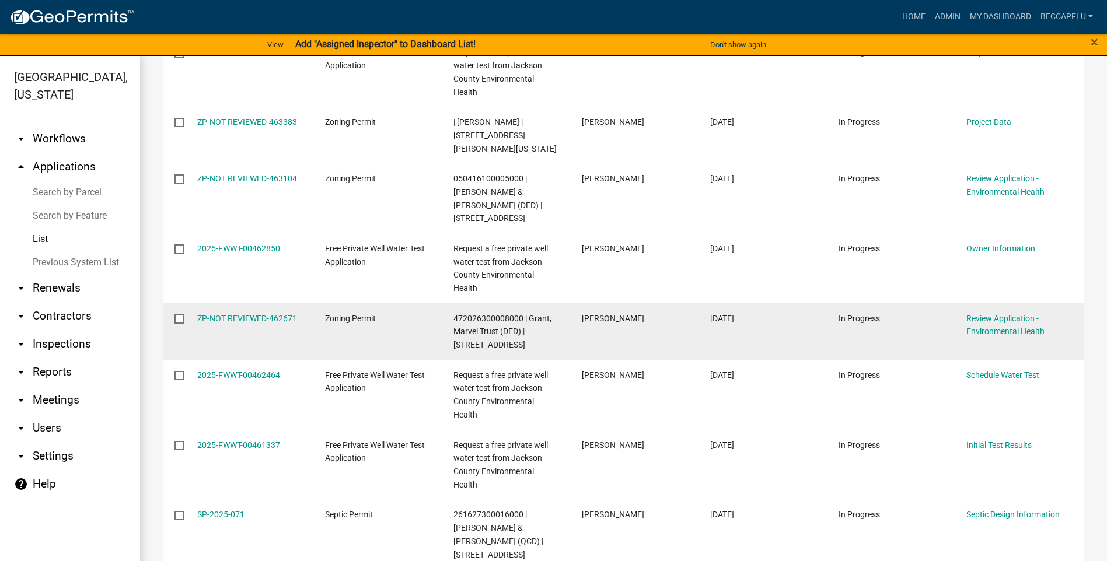
scroll to position [452, 0]
